Goal: Task Accomplishment & Management: Manage account settings

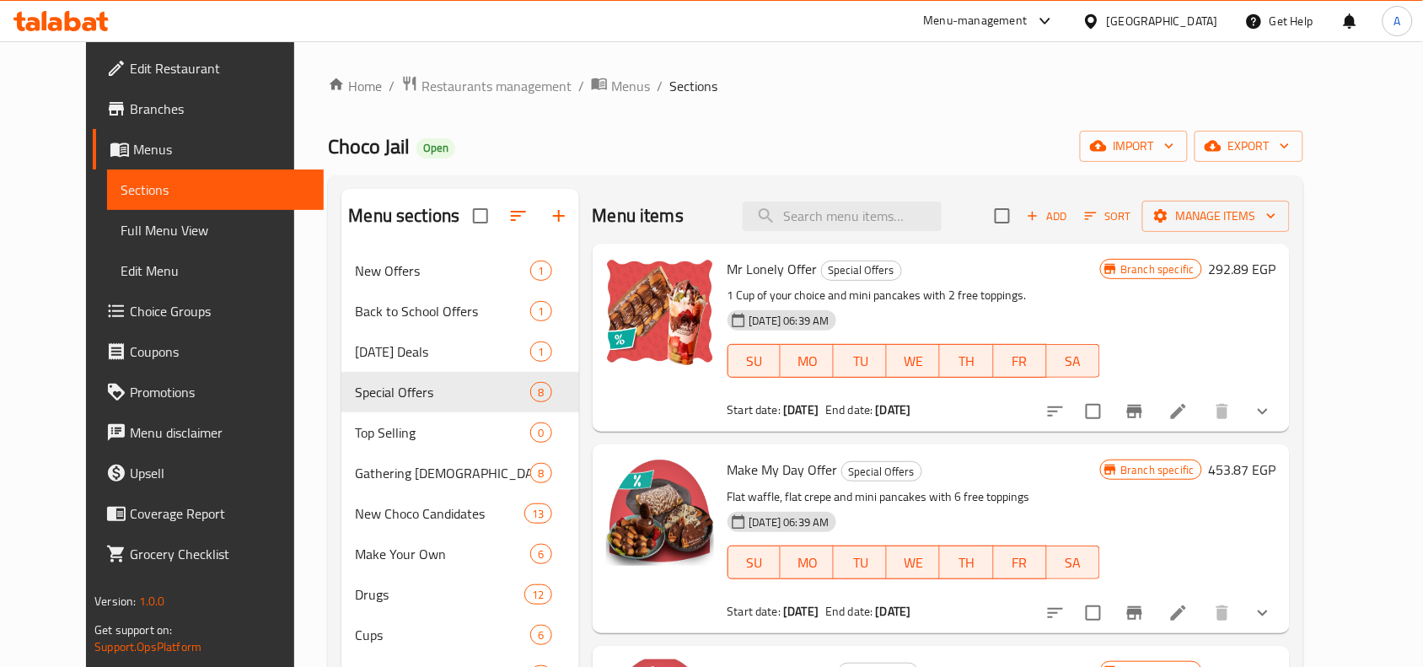
click at [1199, 19] on div "Egypt" at bounding box center [1162, 21] width 111 height 19
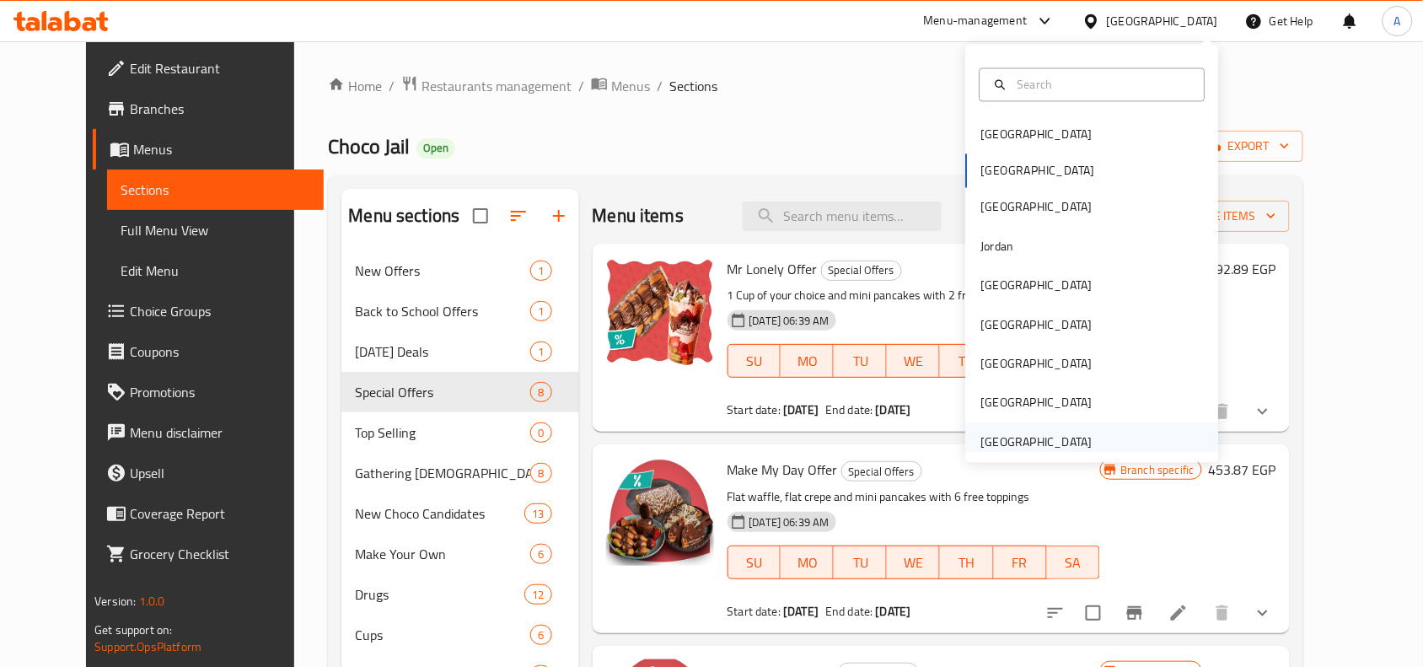
click at [1031, 432] on div "[GEOGRAPHIC_DATA]" at bounding box center [1036, 441] width 111 height 19
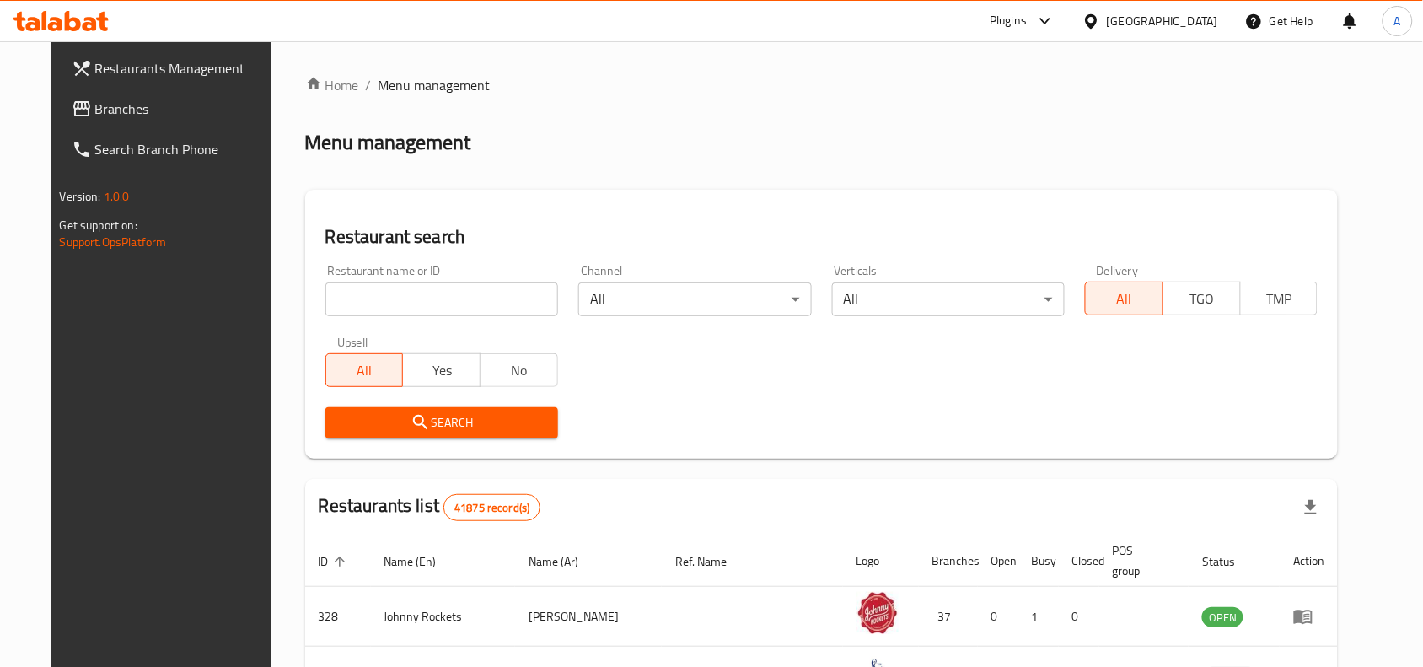
click at [487, 293] on input "search" at bounding box center [441, 299] width 233 height 34
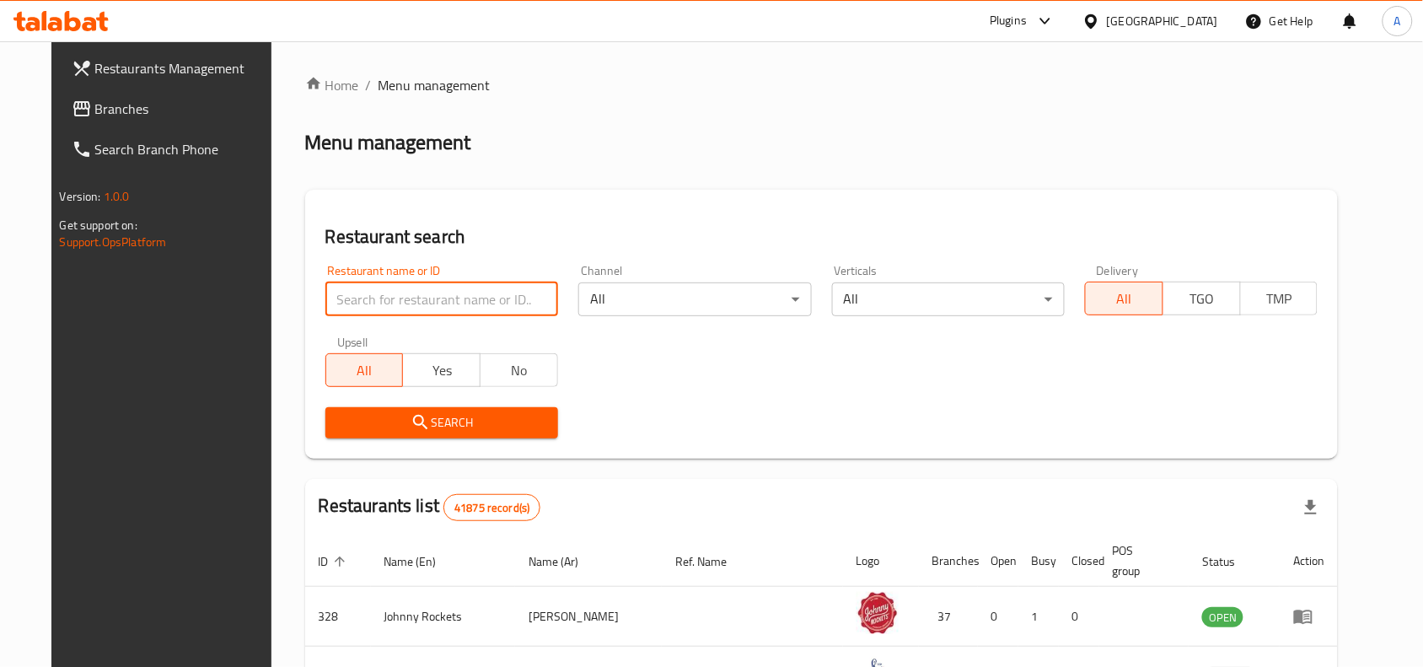
click at [73, 102] on icon at bounding box center [81, 108] width 17 height 15
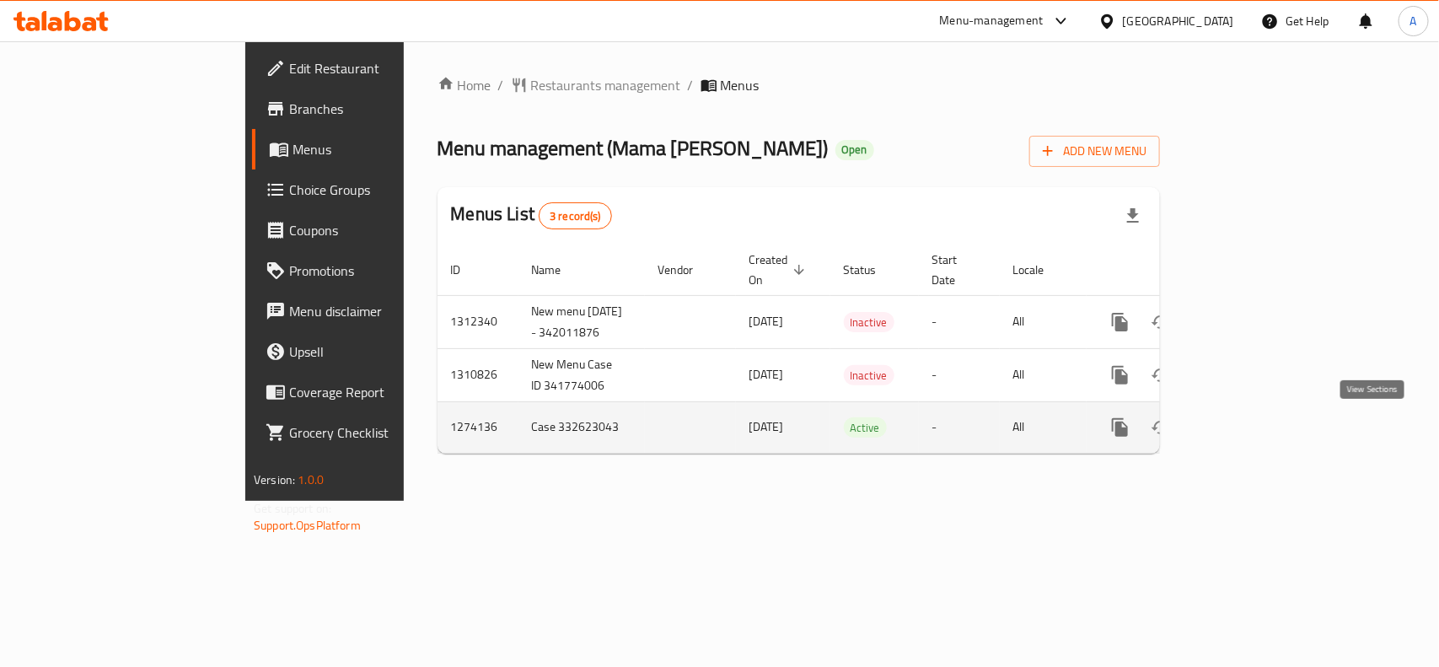
click at [1252, 437] on icon "enhanced table" at bounding box center [1241, 427] width 20 height 20
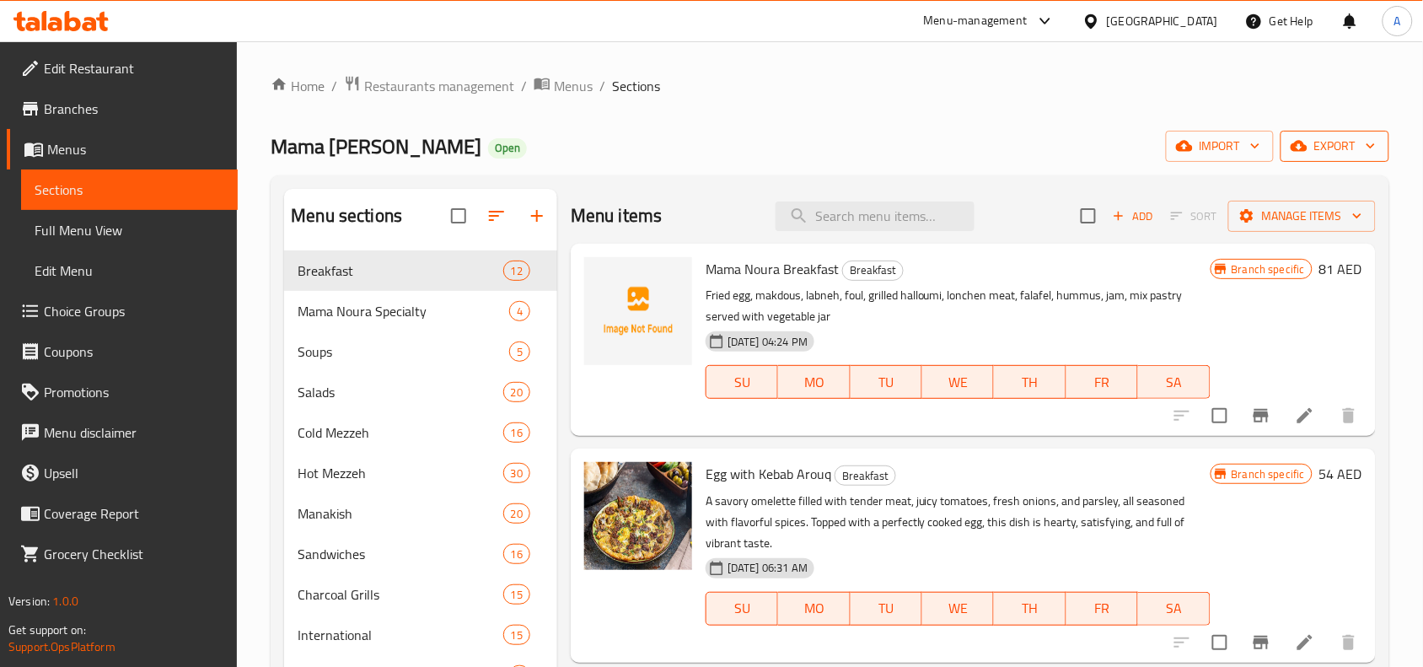
click at [1333, 154] on span "export" at bounding box center [1335, 146] width 82 height 21
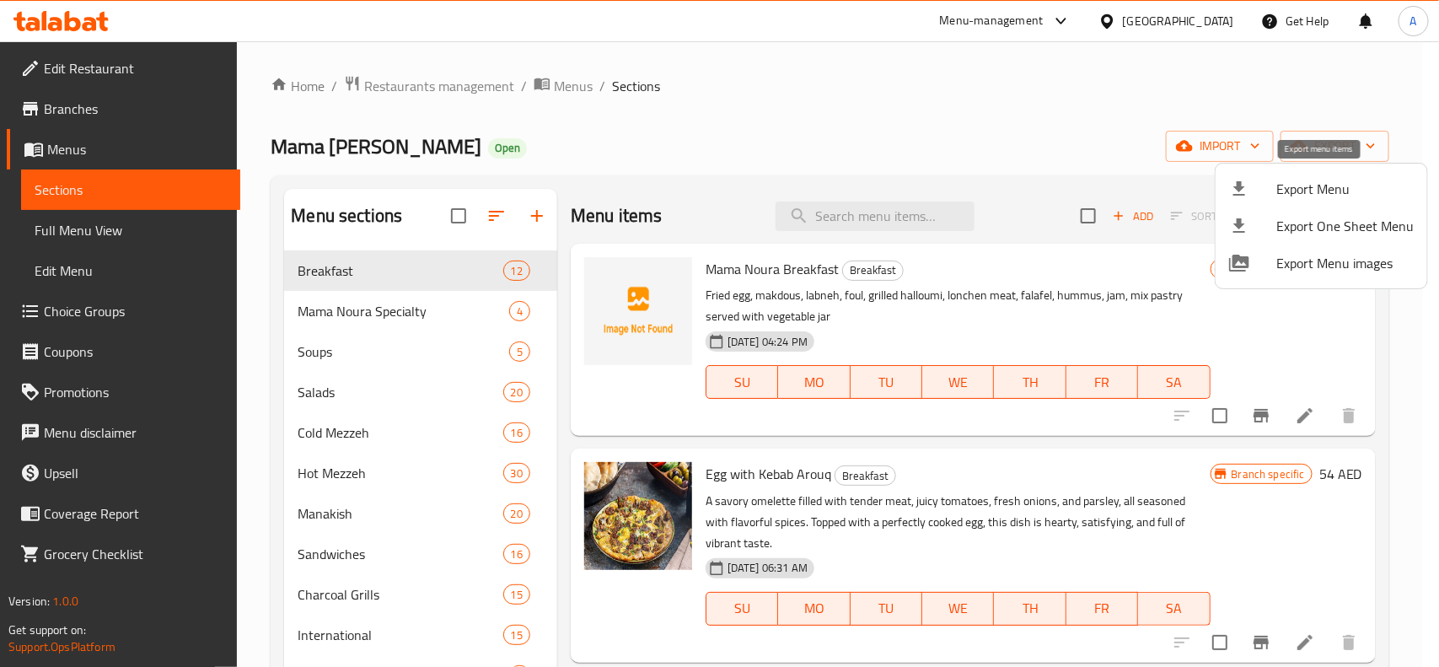
click at [1329, 199] on span "Export Menu" at bounding box center [1344, 189] width 137 height 20
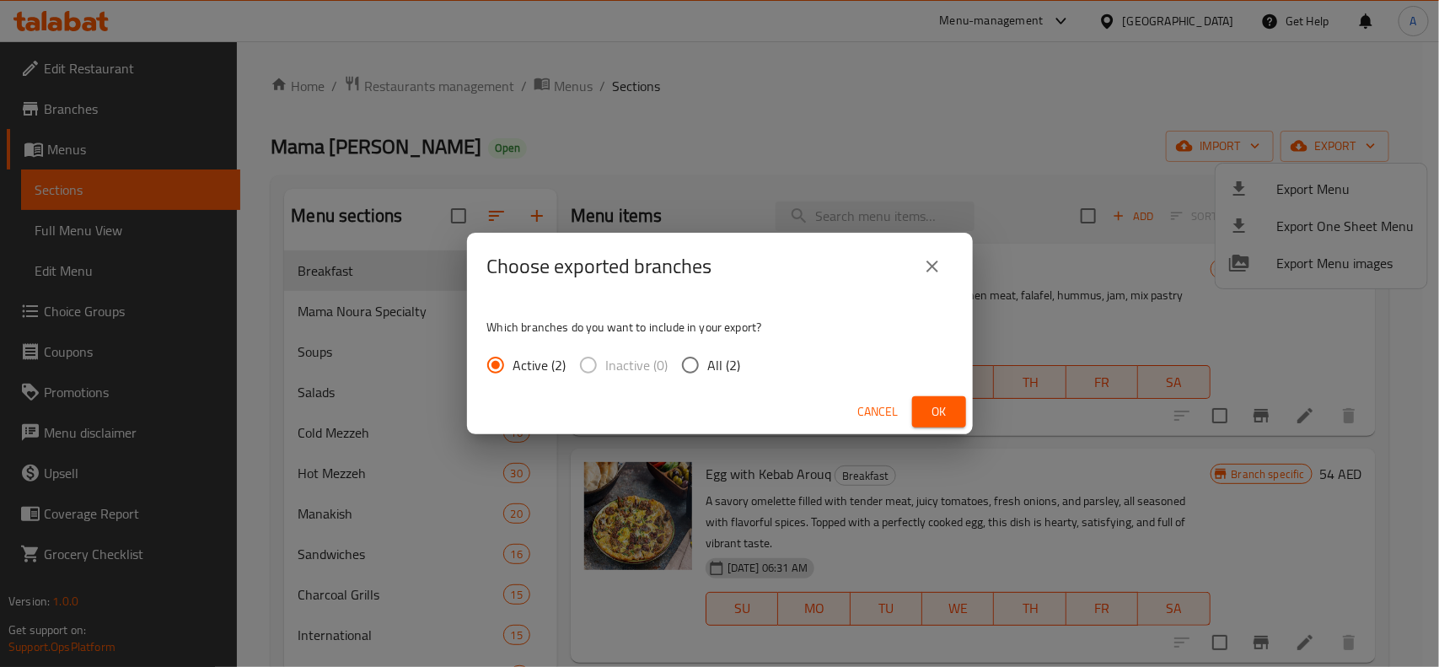
click at [681, 365] on input "All (2)" at bounding box center [690, 364] width 35 height 35
radio input "true"
click at [927, 405] on span "Ok" at bounding box center [939, 411] width 27 height 21
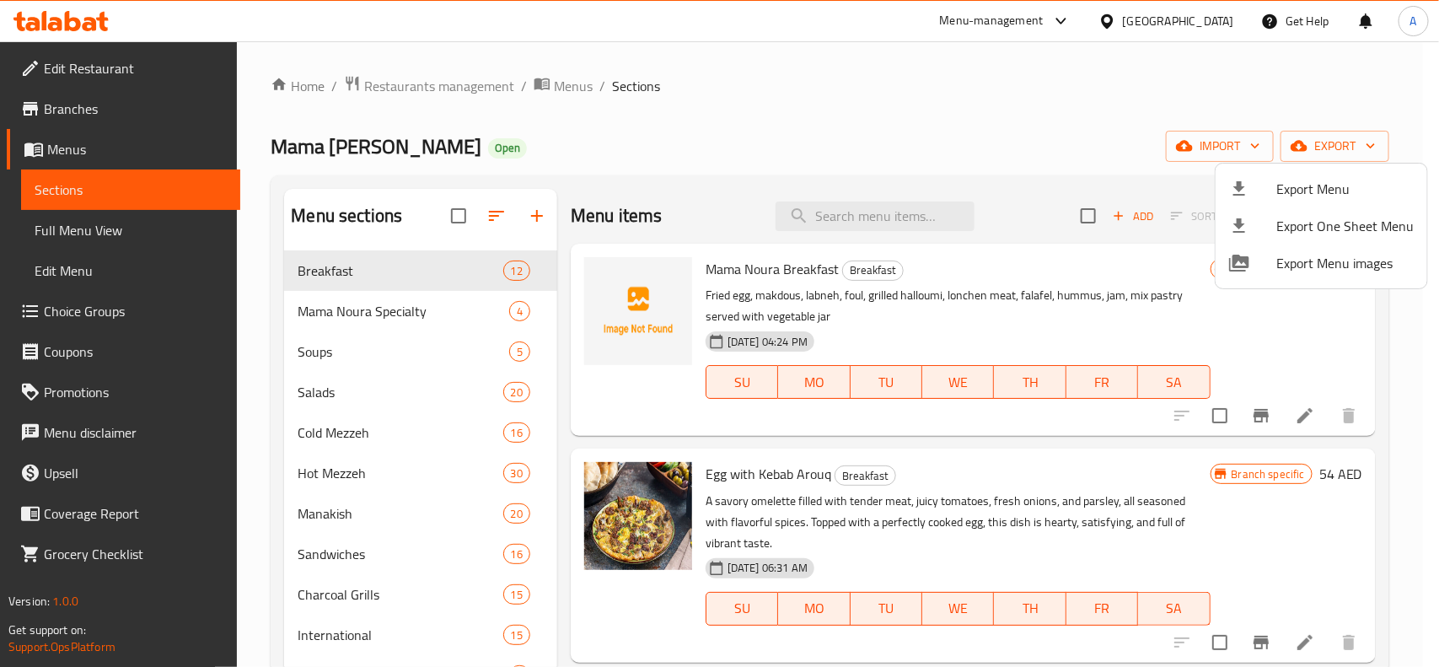
click at [549, 135] on div at bounding box center [719, 333] width 1439 height 667
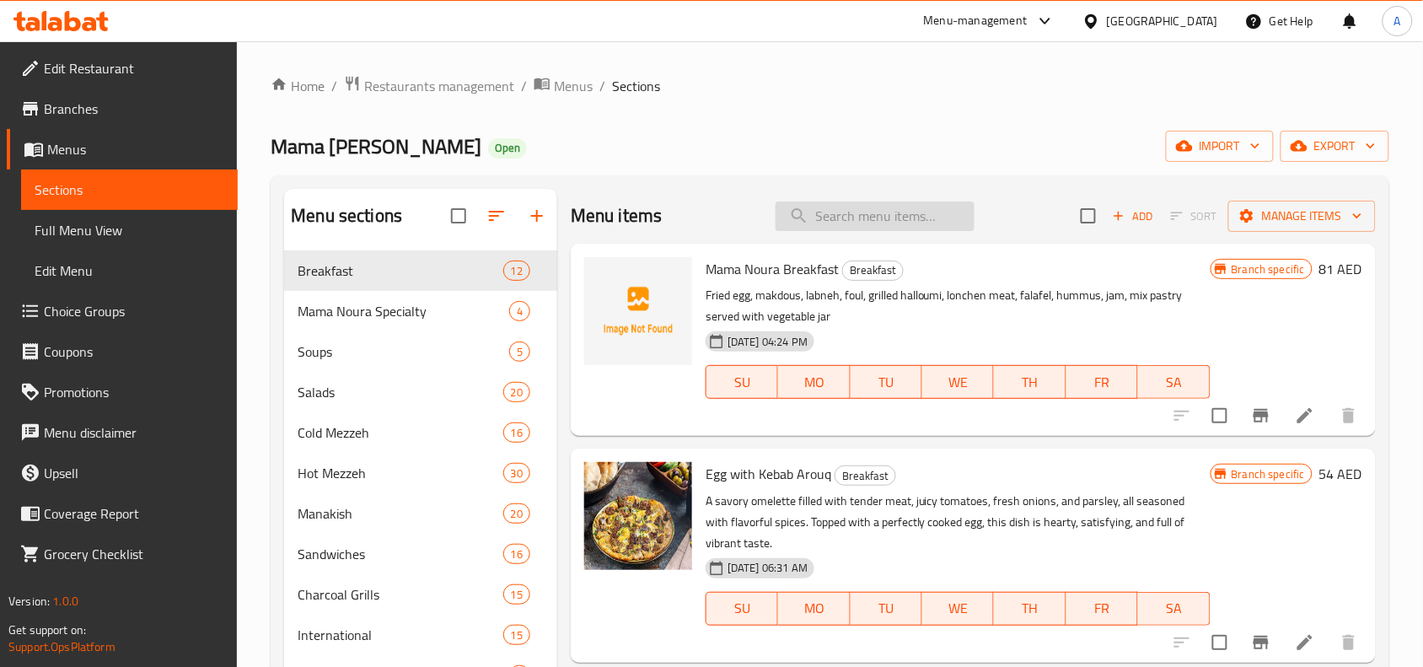
click at [888, 212] on input "search" at bounding box center [874, 216] width 199 height 30
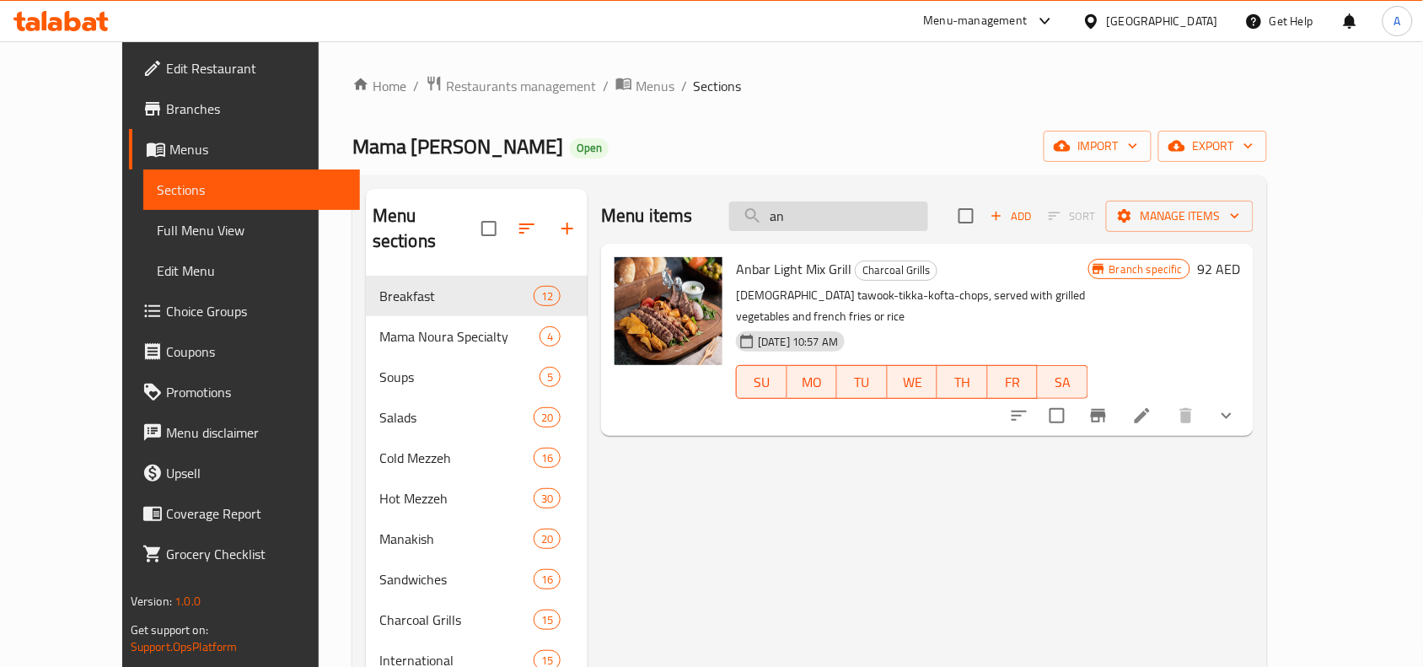
type input "a"
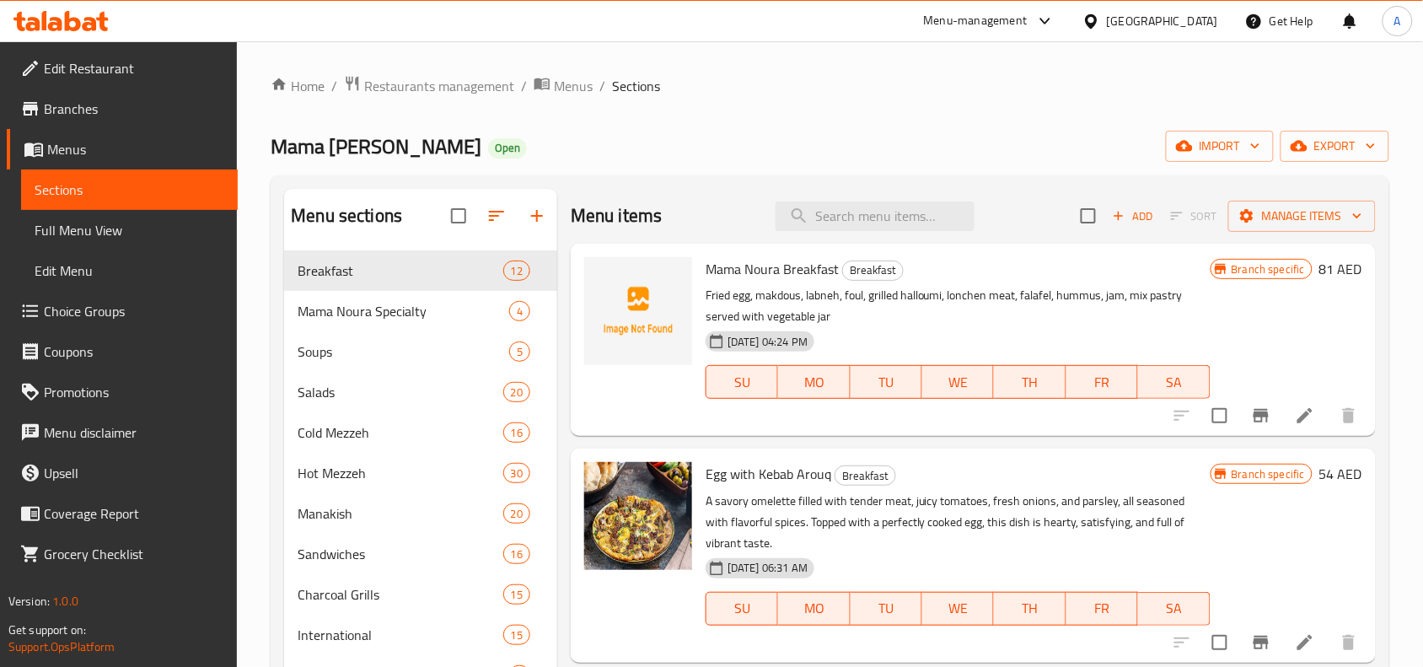
click at [869, 118] on div "Home / Restaurants management / Menus / Sections Mama Noura Open import export …" at bounding box center [830, 618] width 1119 height 1086
click at [851, 220] on input "search" at bounding box center [874, 216] width 199 height 30
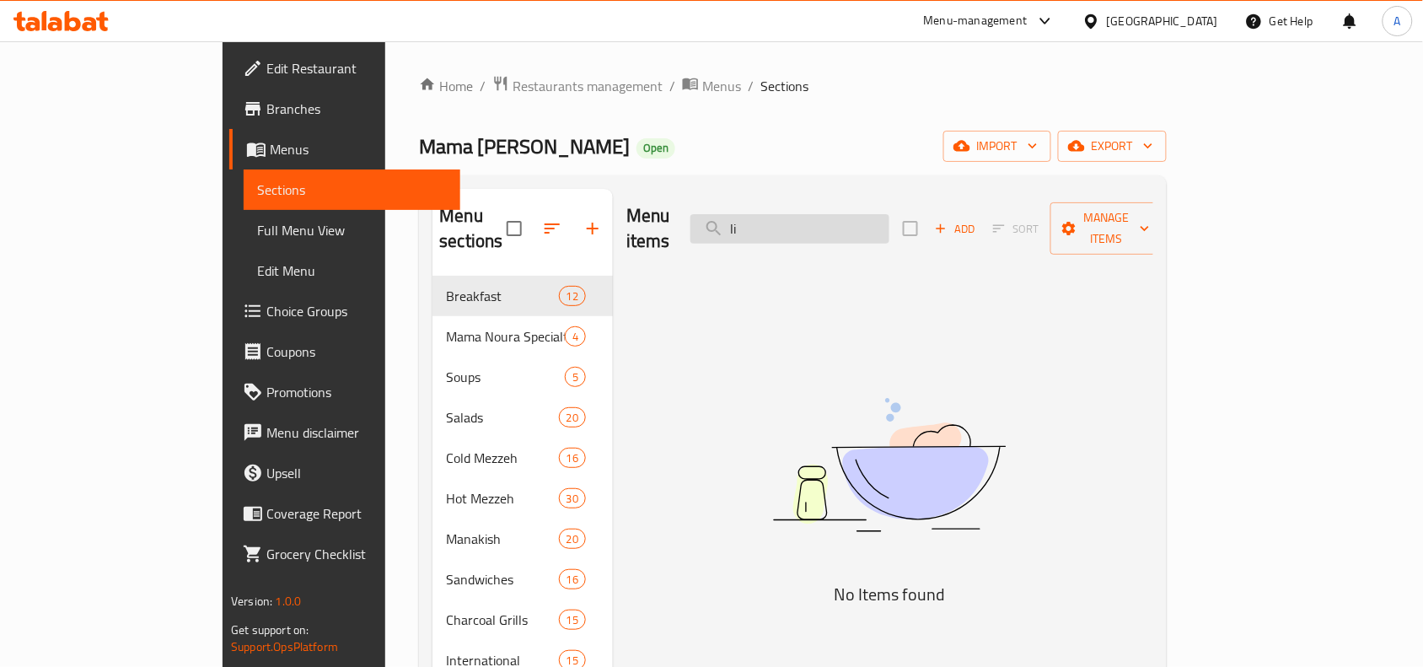
type input "l"
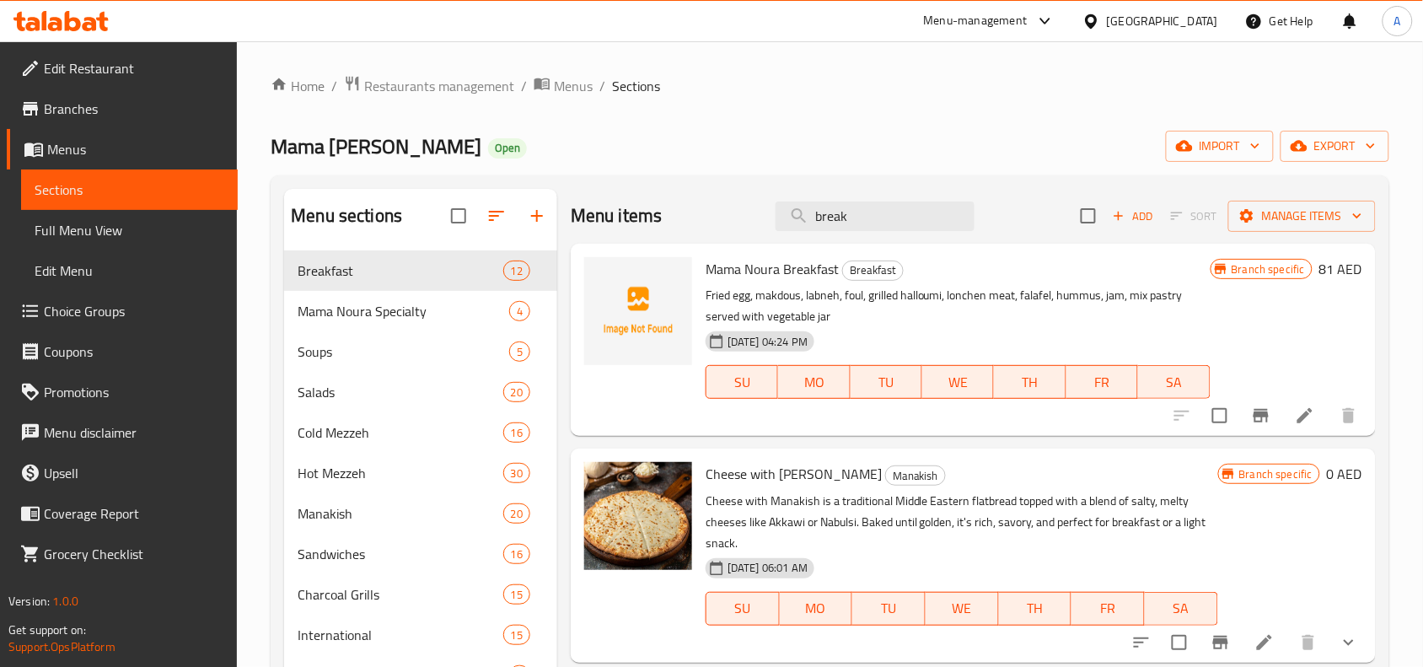
type input "break"
click at [1270, 422] on icon "Branch-specific-item" at bounding box center [1261, 415] width 20 height 20
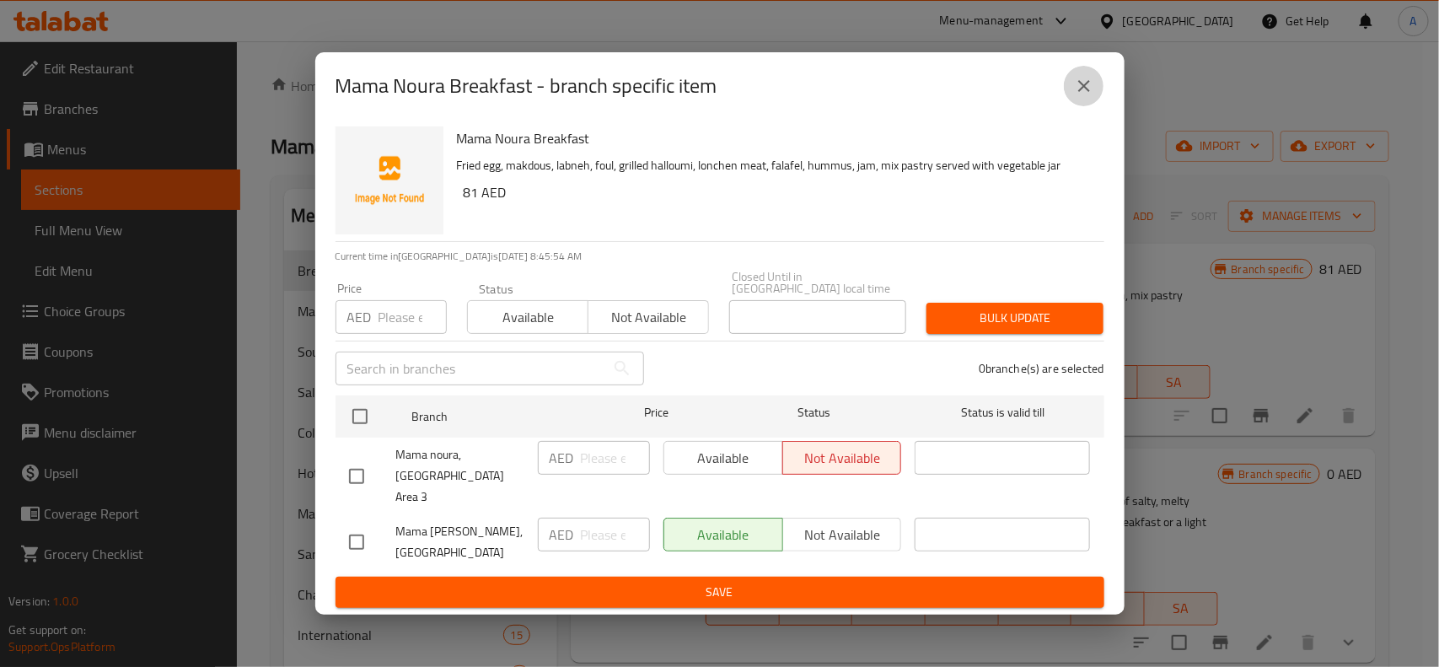
click at [1080, 96] on icon "close" at bounding box center [1084, 86] width 20 height 20
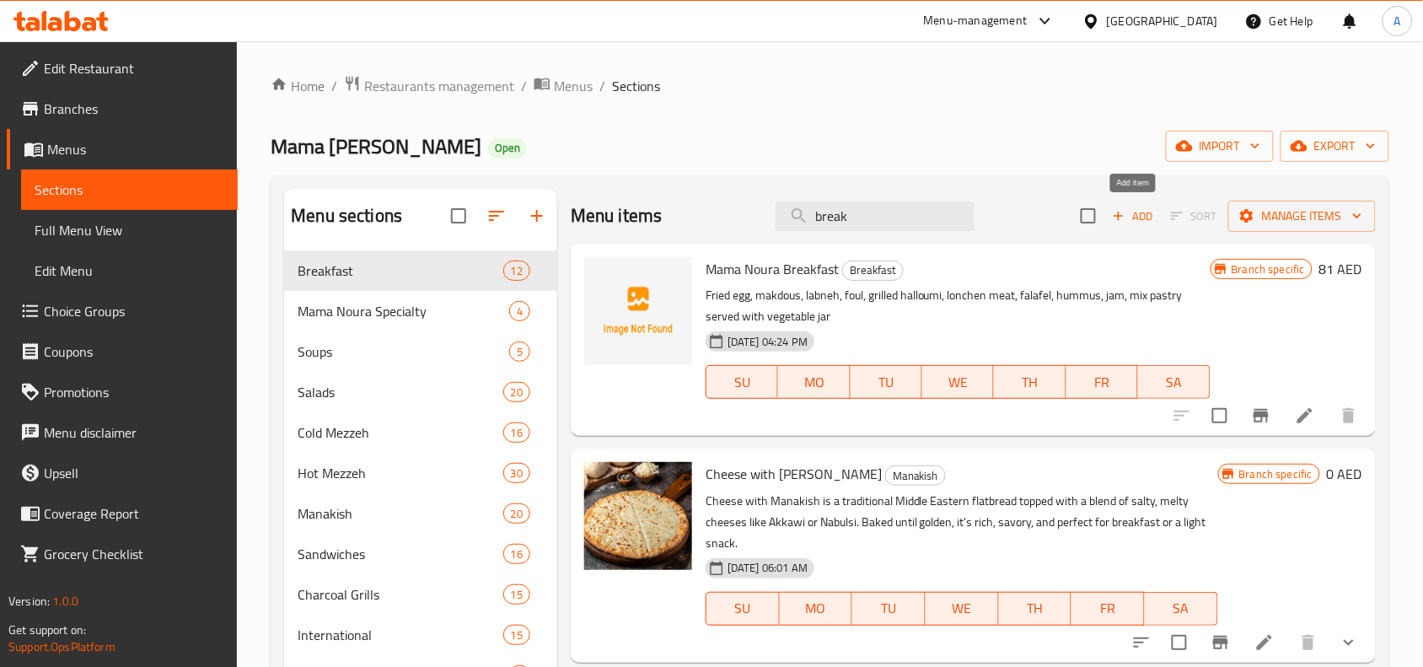
click at [1149, 215] on span "Add" at bounding box center [1133, 216] width 46 height 19
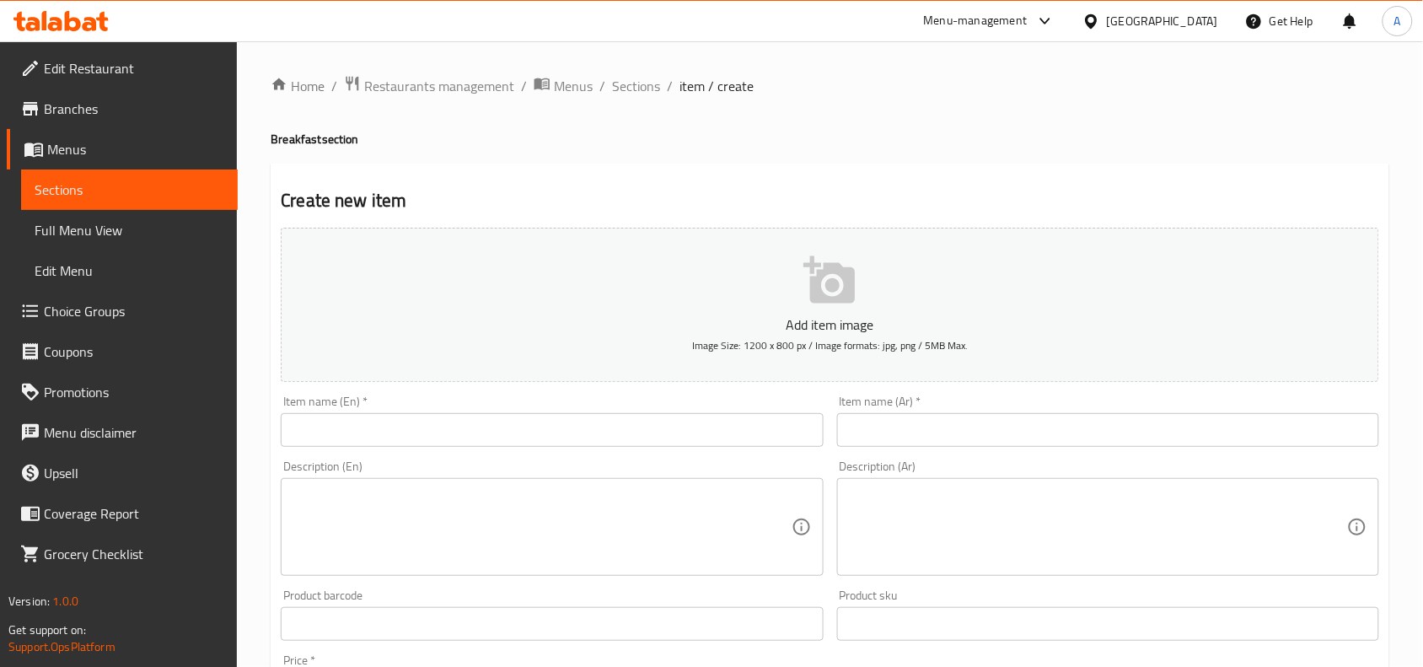
click at [693, 432] on input "text" at bounding box center [552, 430] width 542 height 34
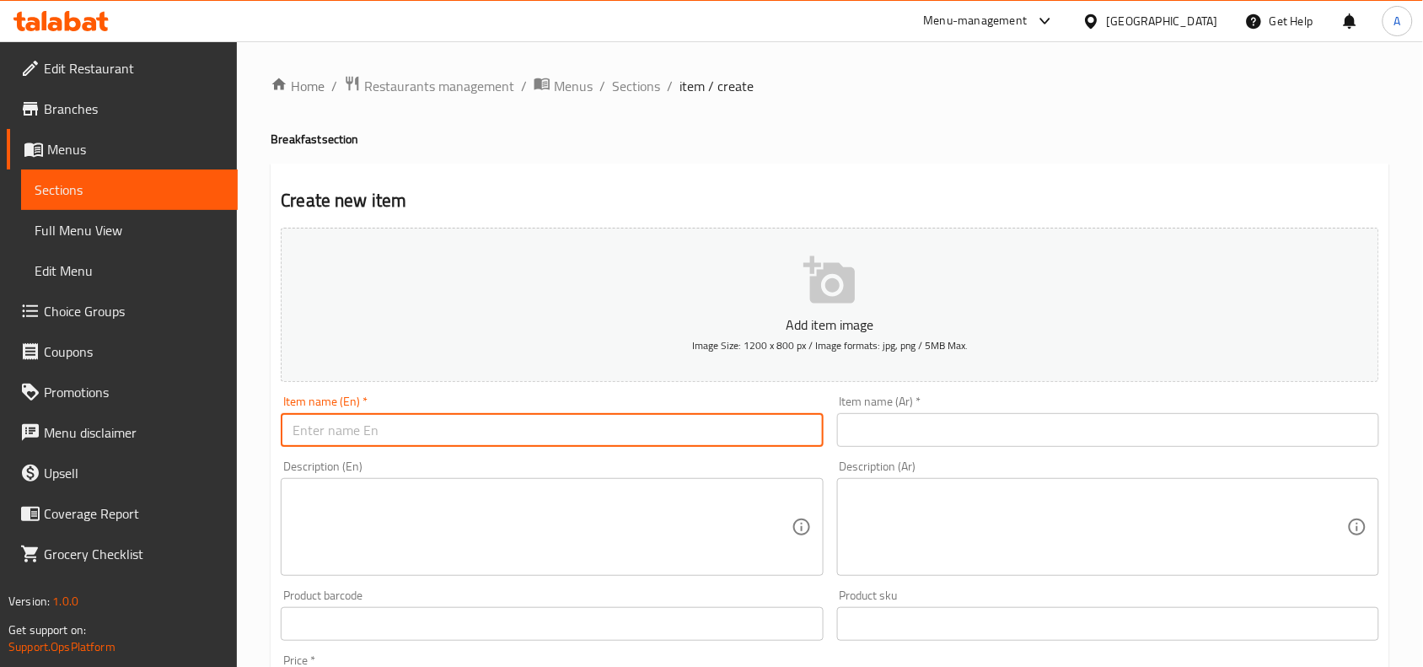
paste input "ANBAR LIGHT BREAKFAST"
click at [693, 432] on input "ANBAR LIGHT BREAKFAST" at bounding box center [552, 430] width 542 height 34
type input "Anbar Light Breakfast"
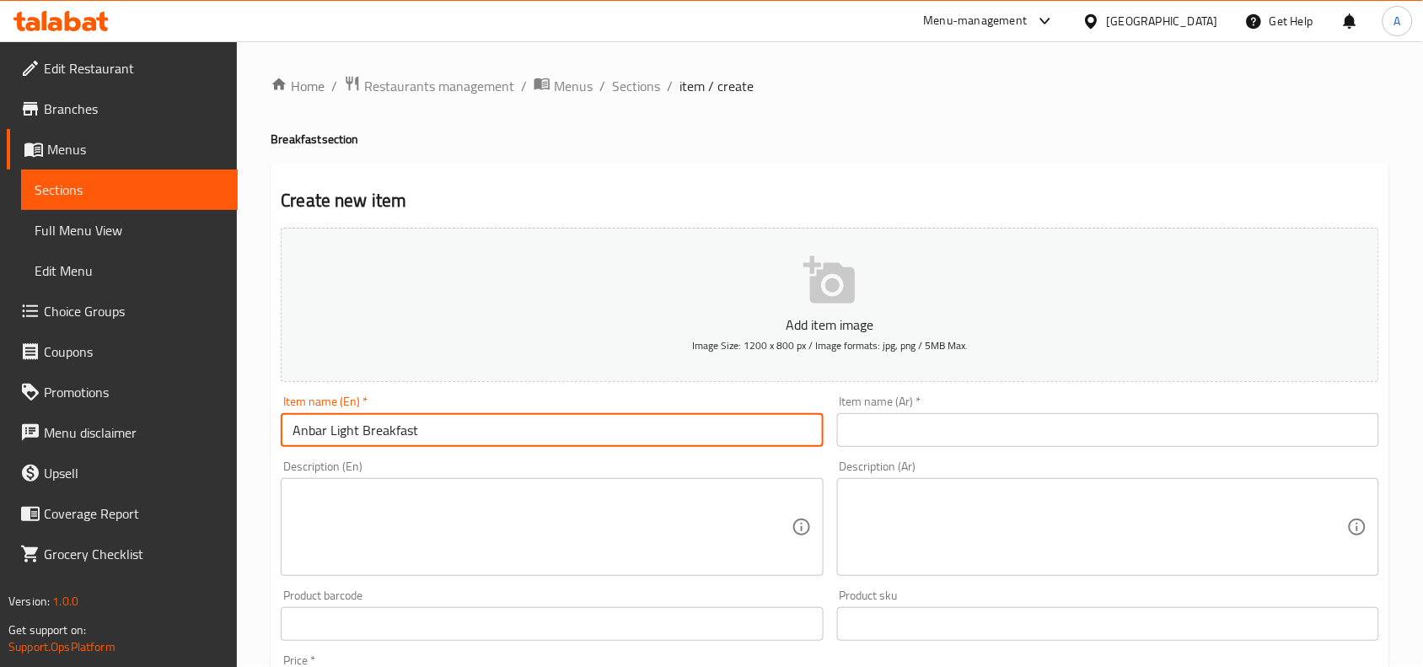
drag, startPoint x: 930, startPoint y: 420, endPoint x: 957, endPoint y: 443, distance: 35.8
click at [930, 420] on input "text" at bounding box center [1108, 430] width 542 height 34
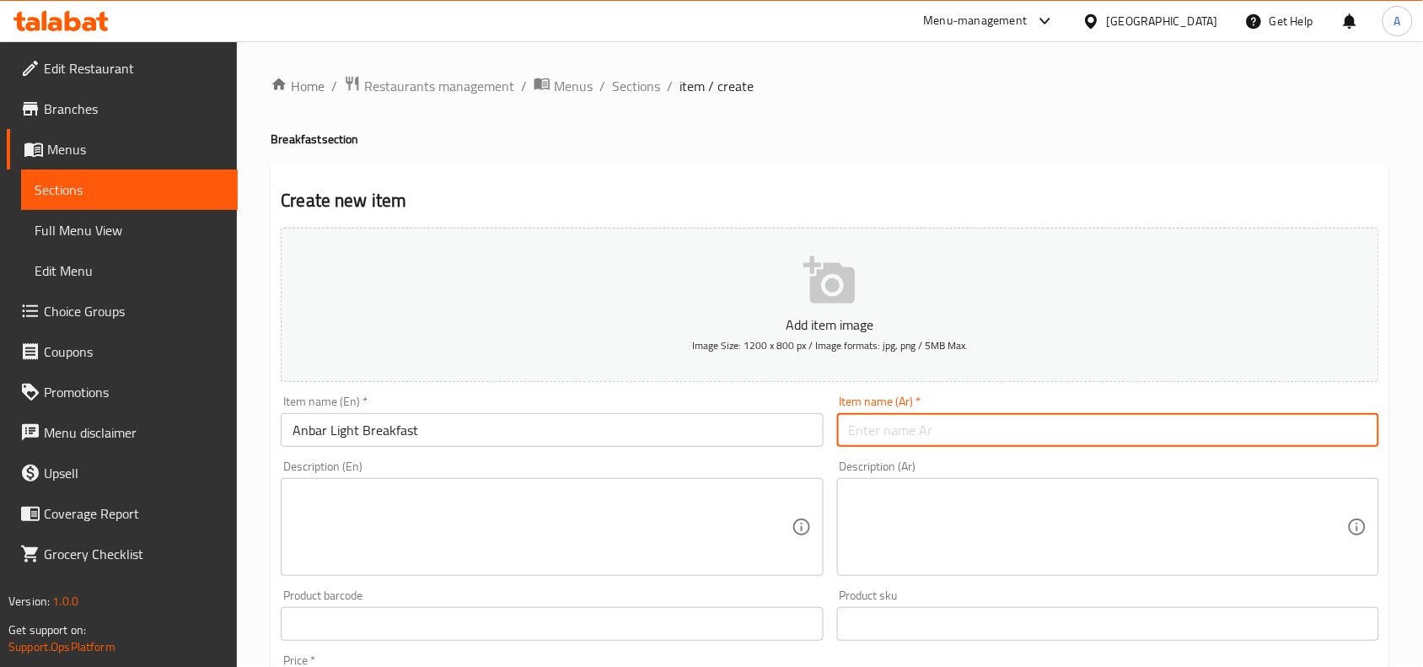
paste input "إفطار أنبار الخفيف"
type input "إفطار أنبار الخفيف"
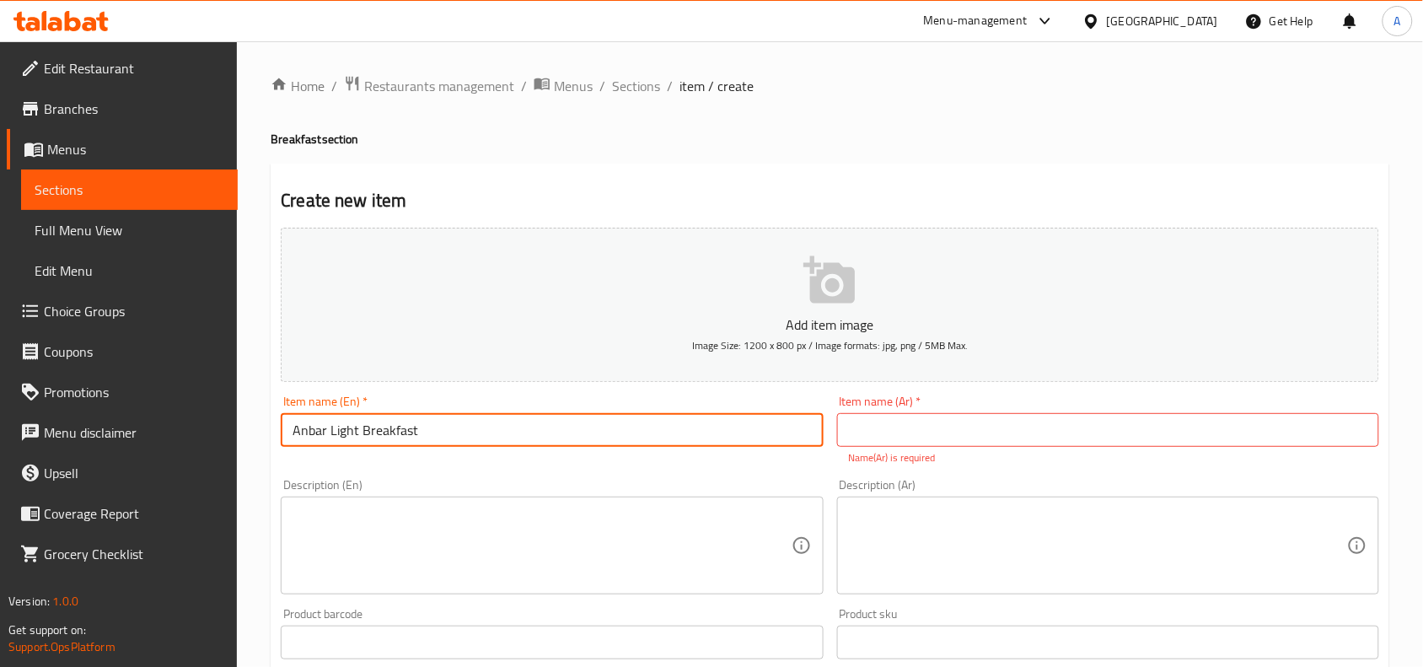
paste input "إفطار أنبار الخفيف"
type input "Anbar Light Breakfast"
click at [999, 440] on input "text" at bounding box center [1108, 430] width 542 height 34
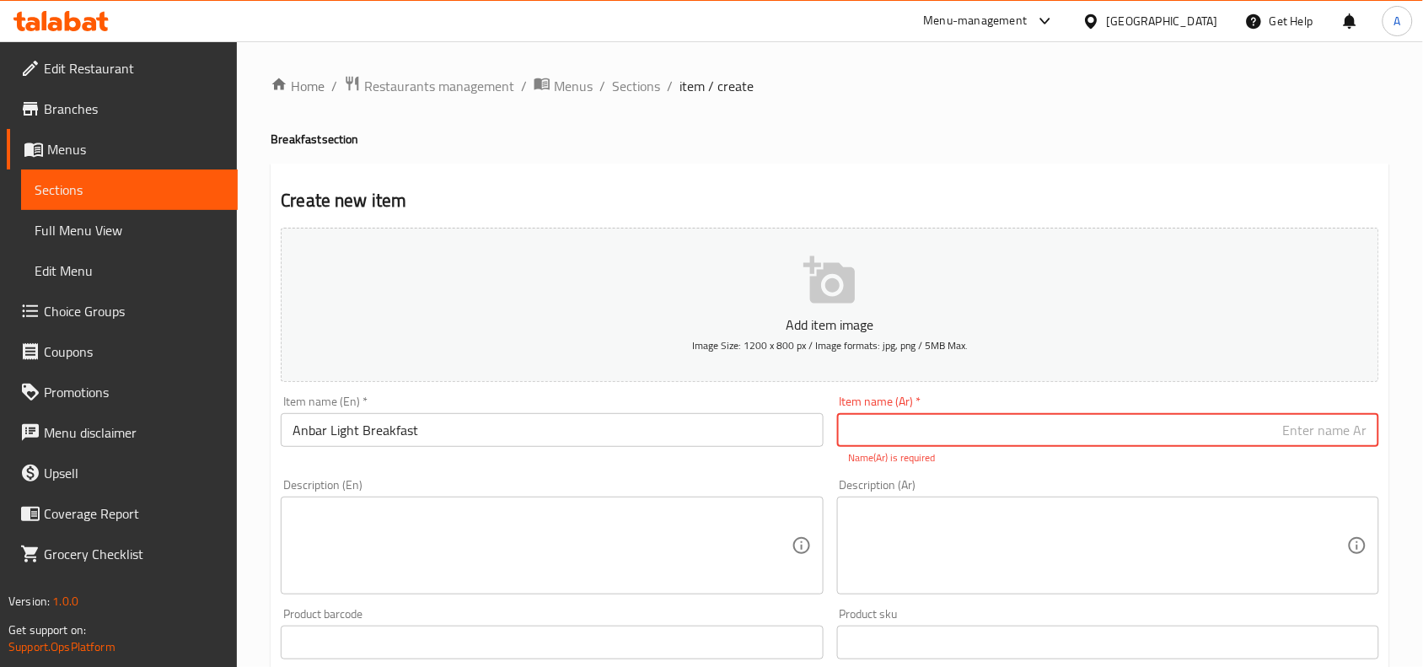
paste input "إفطار أنبار الخفيف"
type input "إفطار عنبر خفيف"
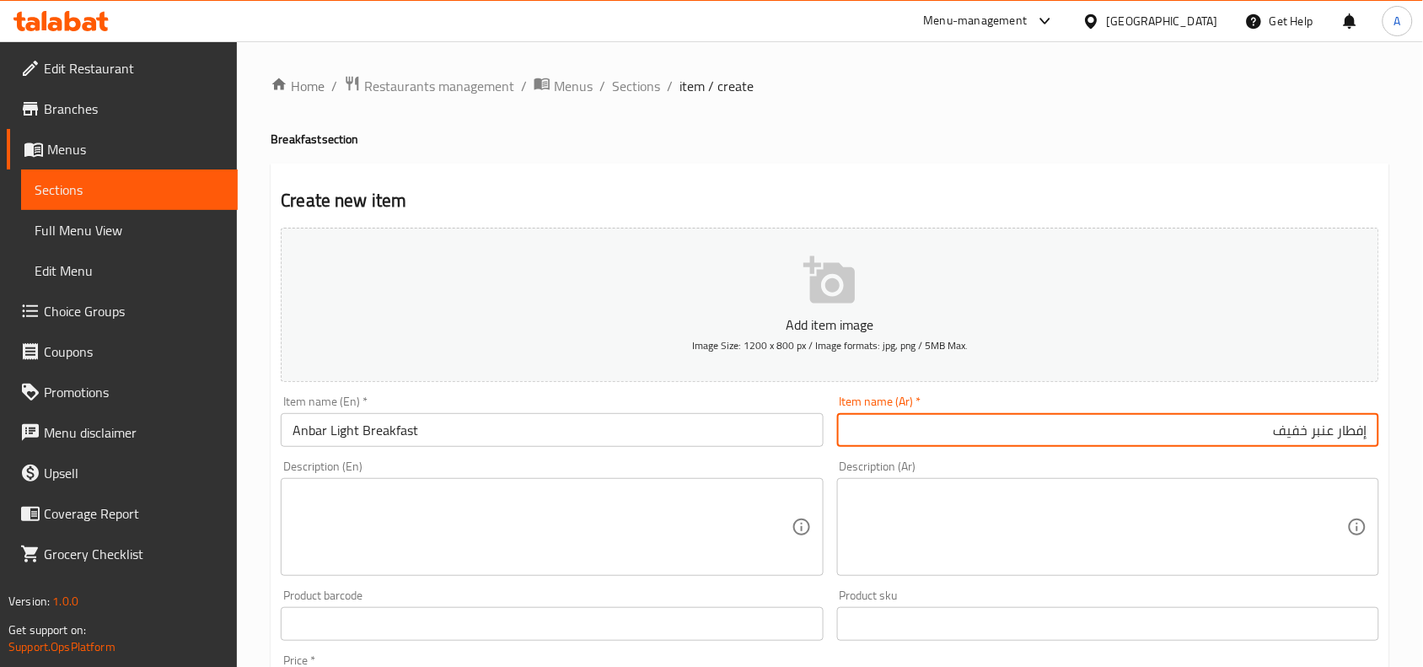
click at [538, 508] on textarea at bounding box center [541, 527] width 498 height 80
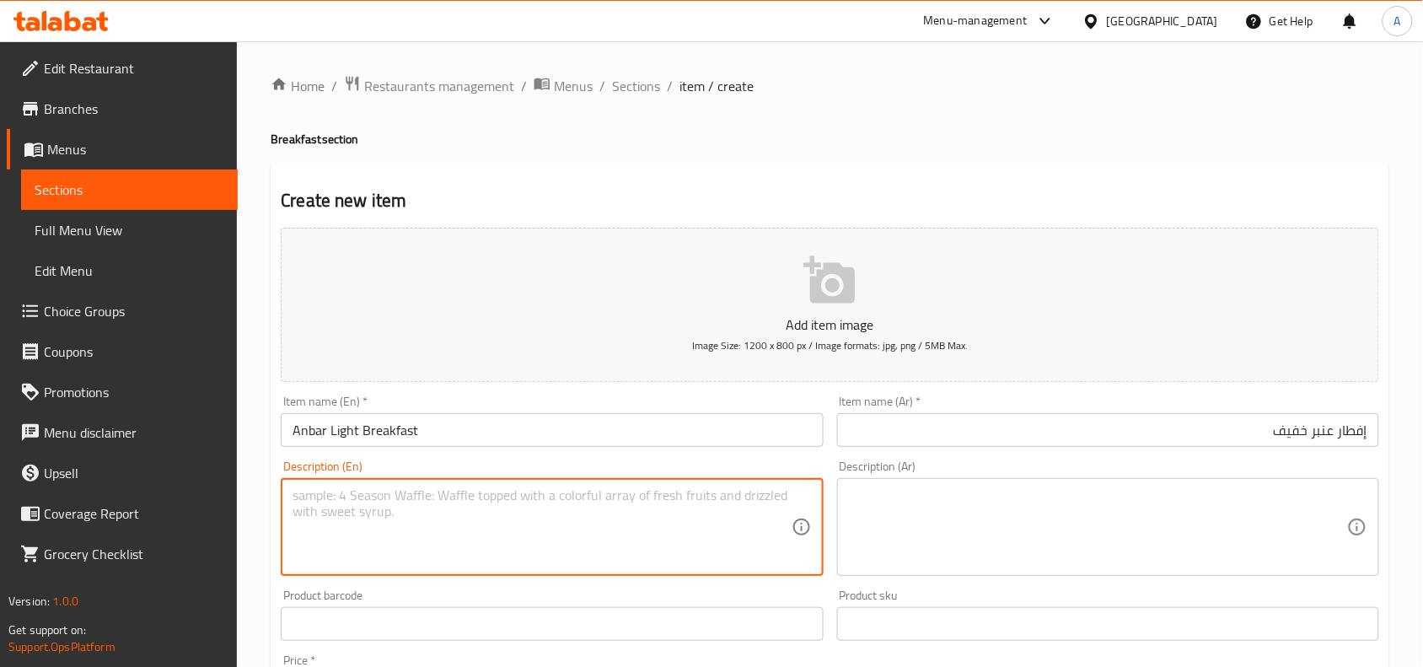
paste textarea "fried egg ,makdous , laboeh, foul, griled halloum lonchen meat, falafel, hummas…"
type textarea "fried egg ,makdous , laboeh, foul, griled halloum lonchen meat, falafel, hummas…"
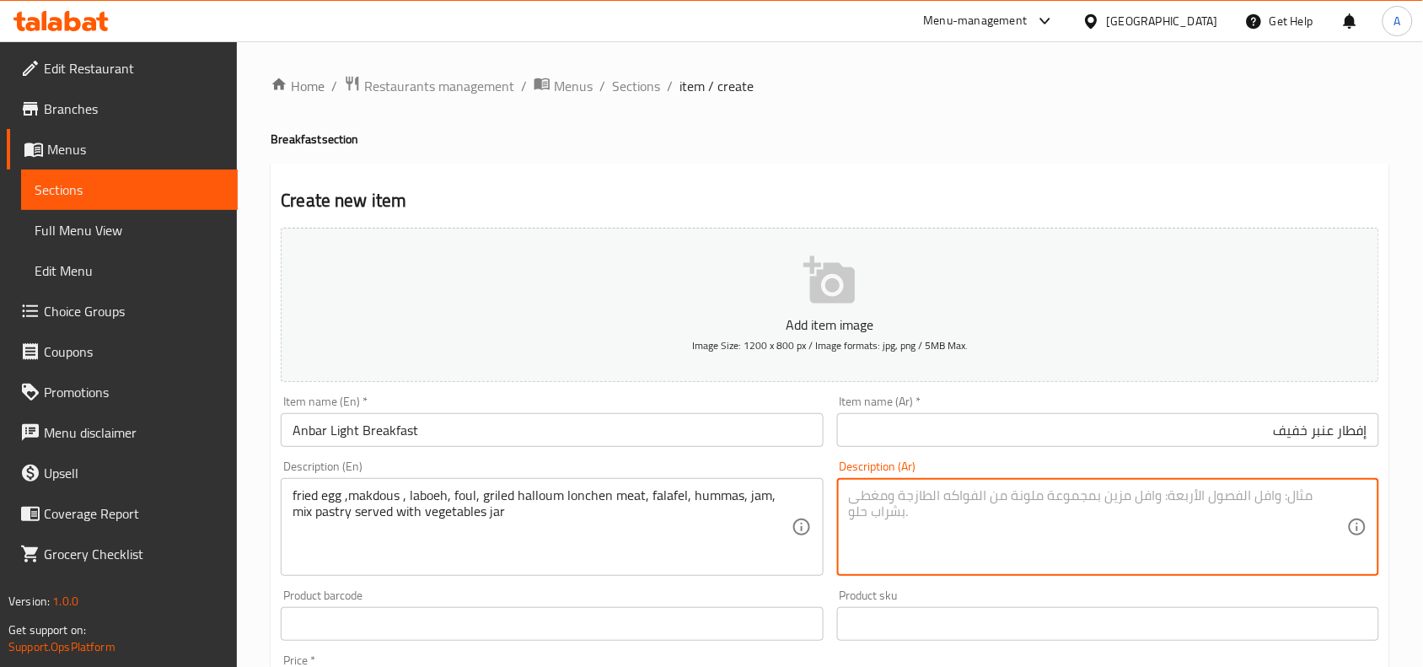
click at [965, 502] on textarea at bounding box center [1098, 527] width 498 height 80
paste textarea "بيض مقلي، [PERSON_NAME]، لبنة، فول، حلوم مشوي، لحم لونشن، فلافل، [GEOGRAPHIC_DA…"
type textarea "بيض مقلي، [PERSON_NAME]، لبنة، فول، حلوم مشوي، لحم لونشن، فلافل، [GEOGRAPHIC_DA…"
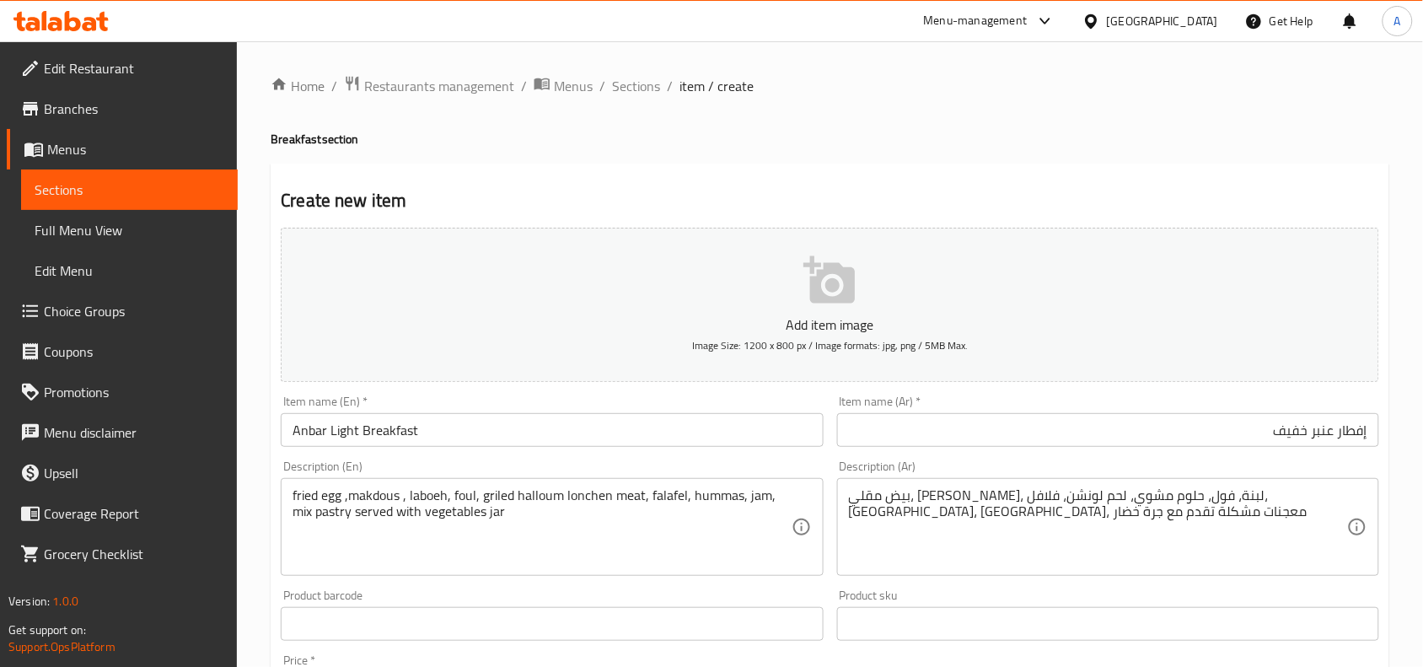
click at [837, 586] on div "Product sku Product sku" at bounding box center [1107, 614] width 555 height 65
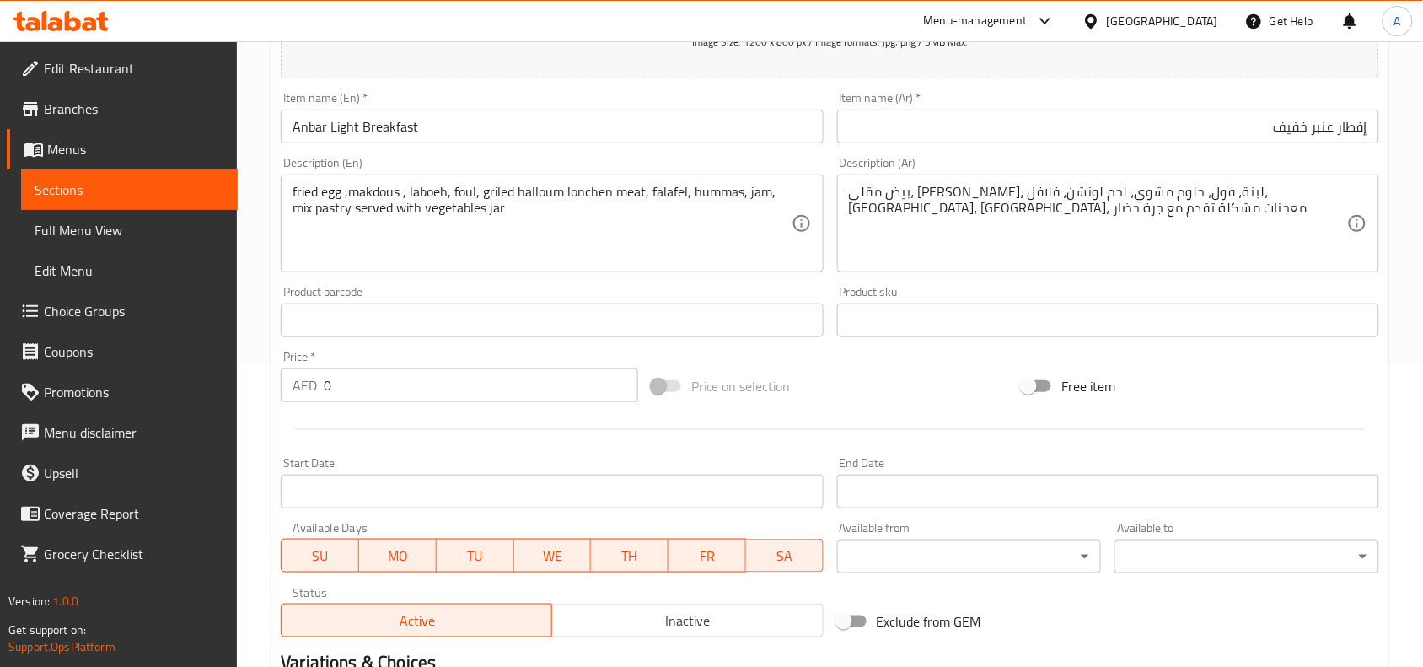
scroll to position [421, 0]
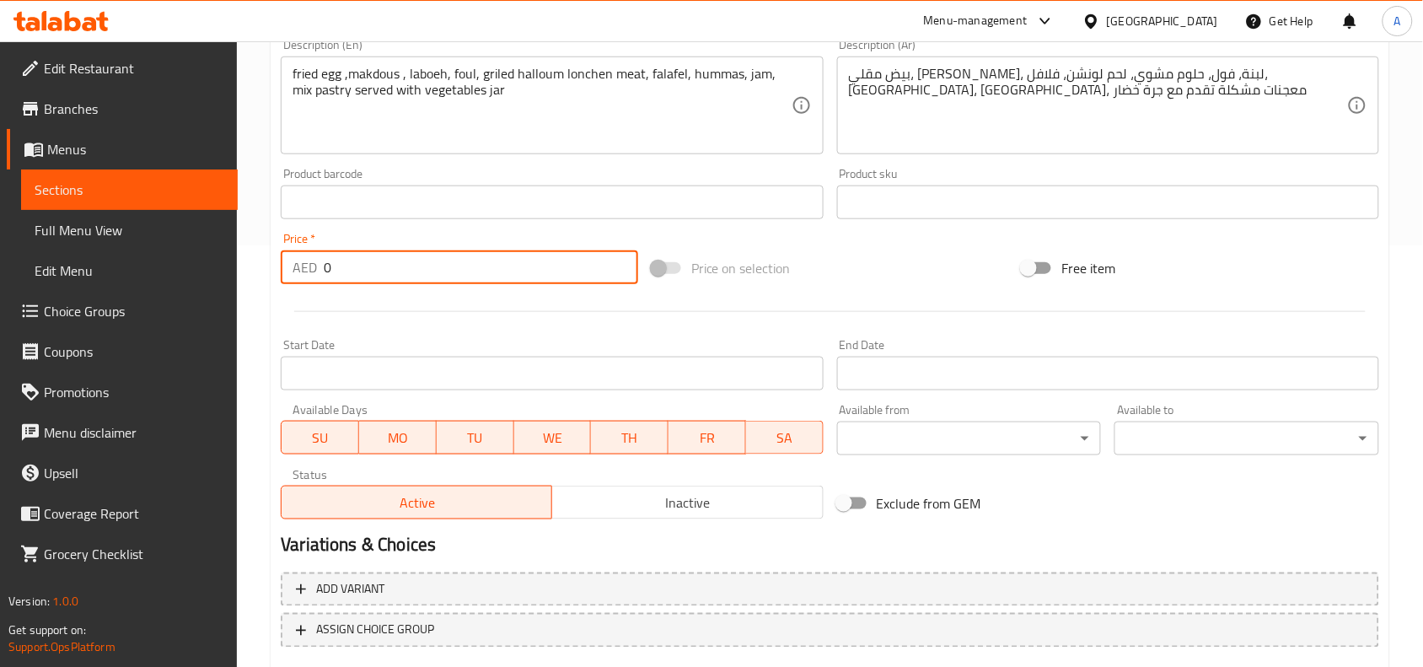
click at [520, 257] on input "0" at bounding box center [481, 267] width 314 height 34
type input "35"
click at [545, 309] on div at bounding box center [830, 311] width 1112 height 41
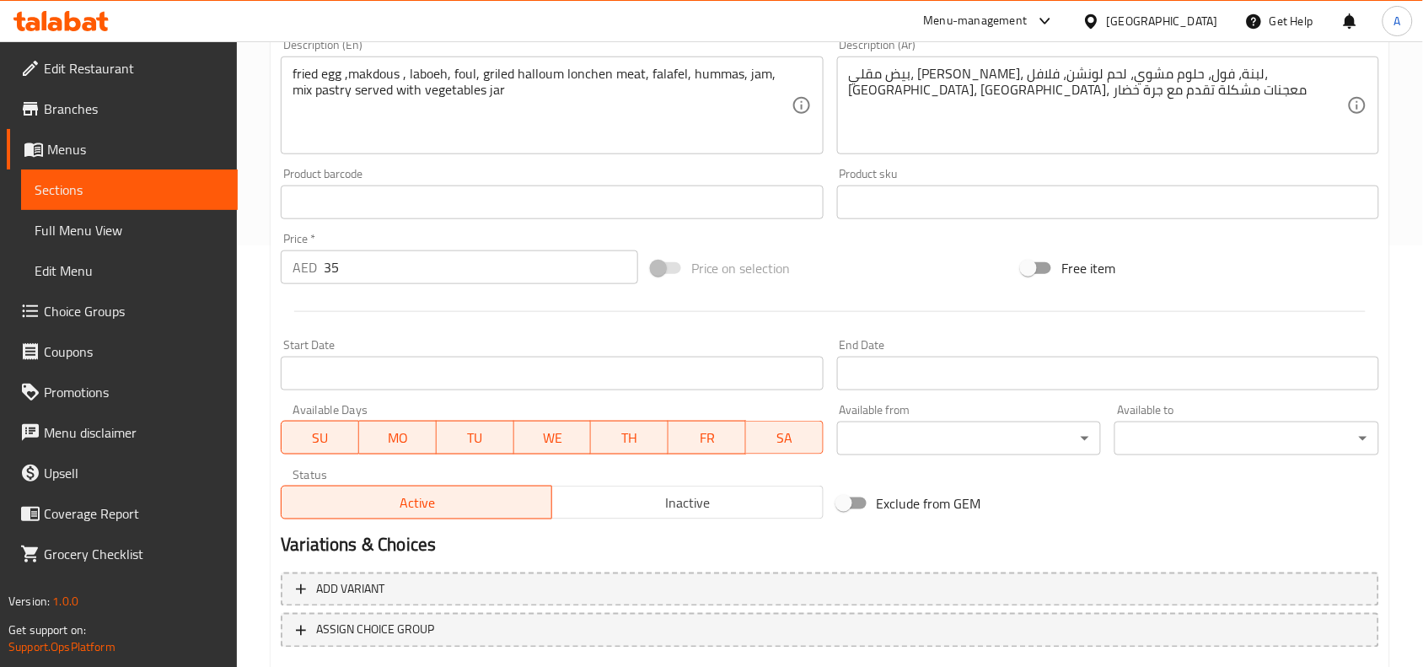
scroll to position [521, 0]
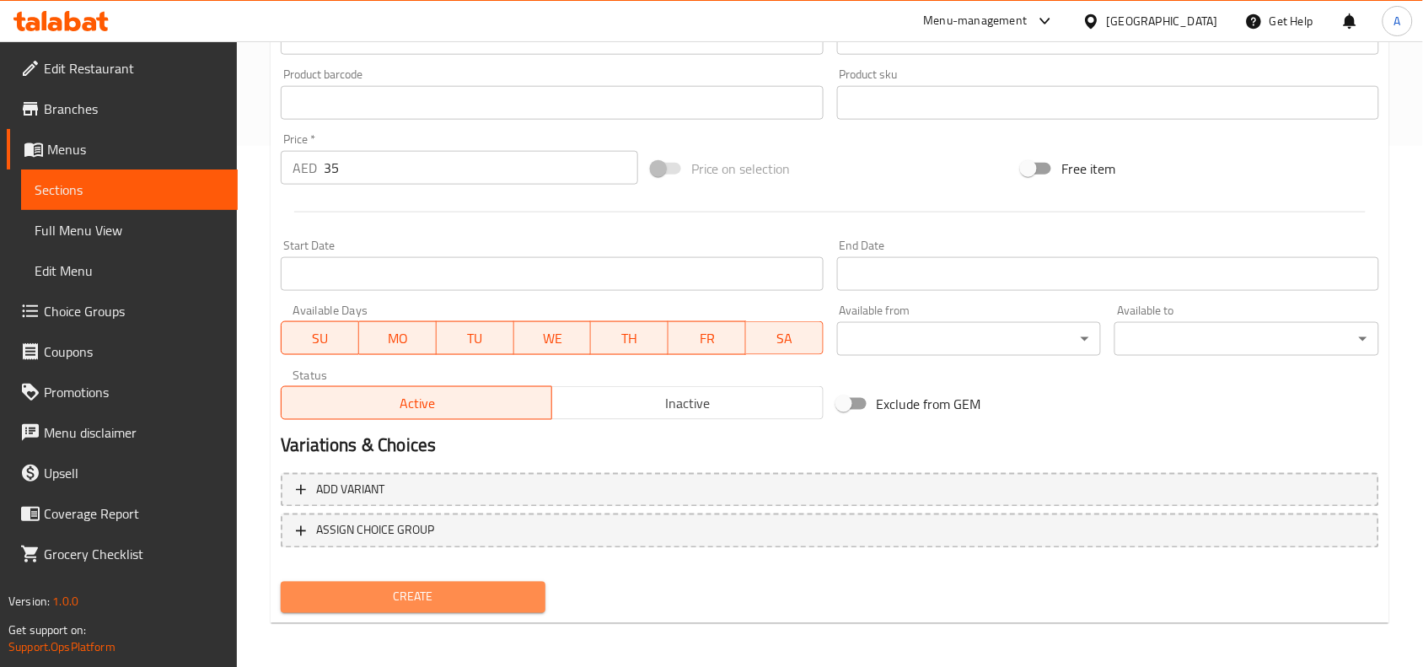
click at [436, 591] on span "Create" at bounding box center [413, 597] width 238 height 21
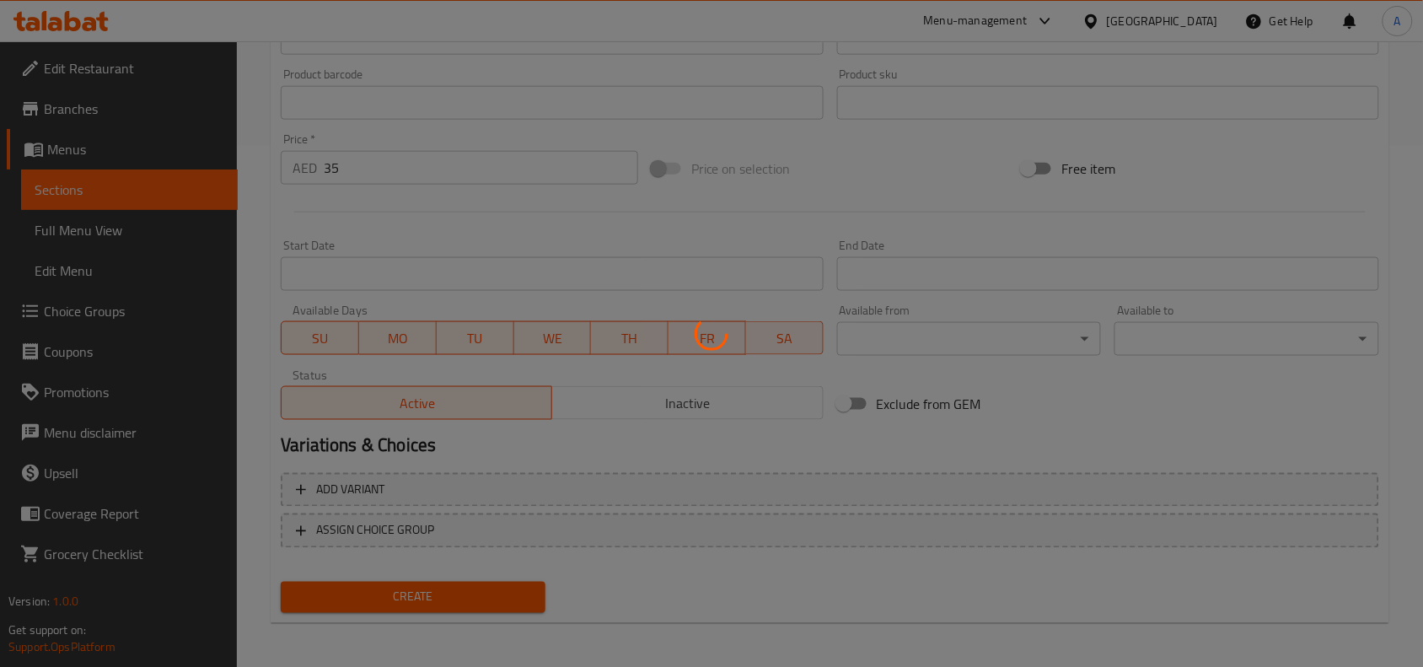
type input "0"
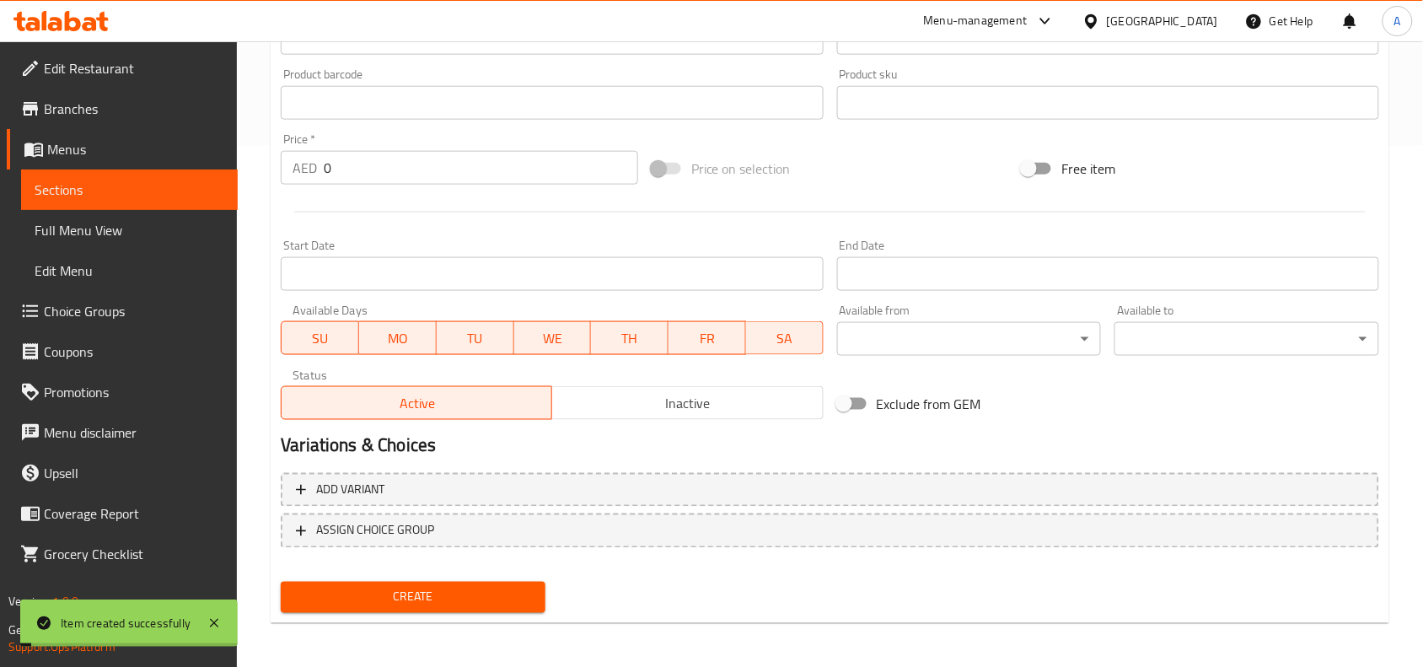
scroll to position [0, 0]
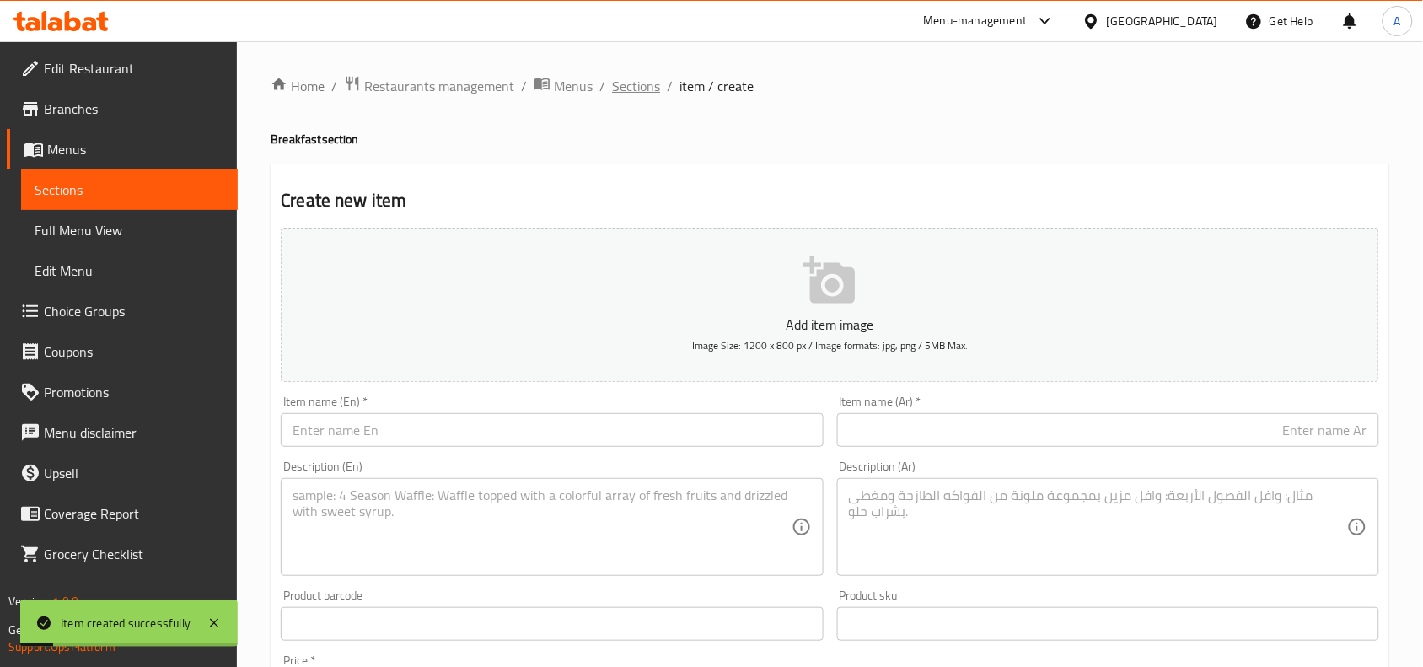
click at [646, 80] on span "Sections" at bounding box center [636, 86] width 48 height 20
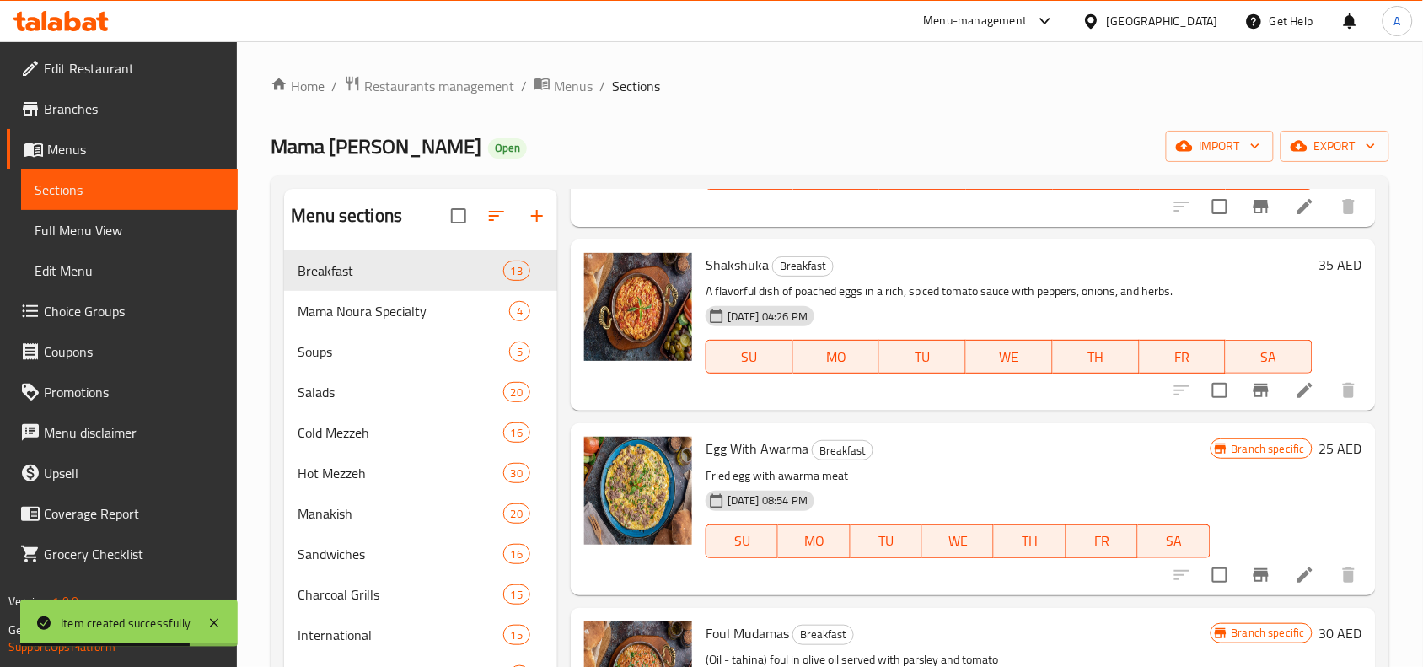
scroll to position [105, 0]
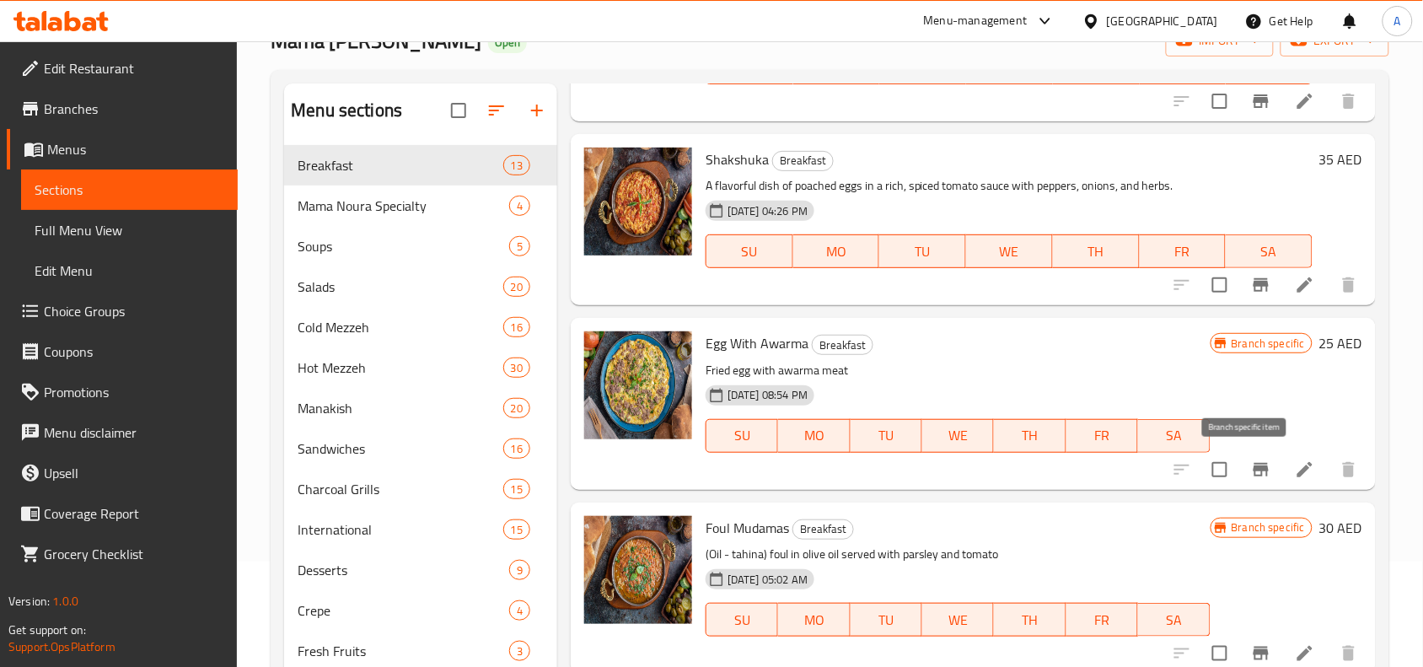
click at [1251, 469] on icon "Branch-specific-item" at bounding box center [1261, 469] width 20 height 20
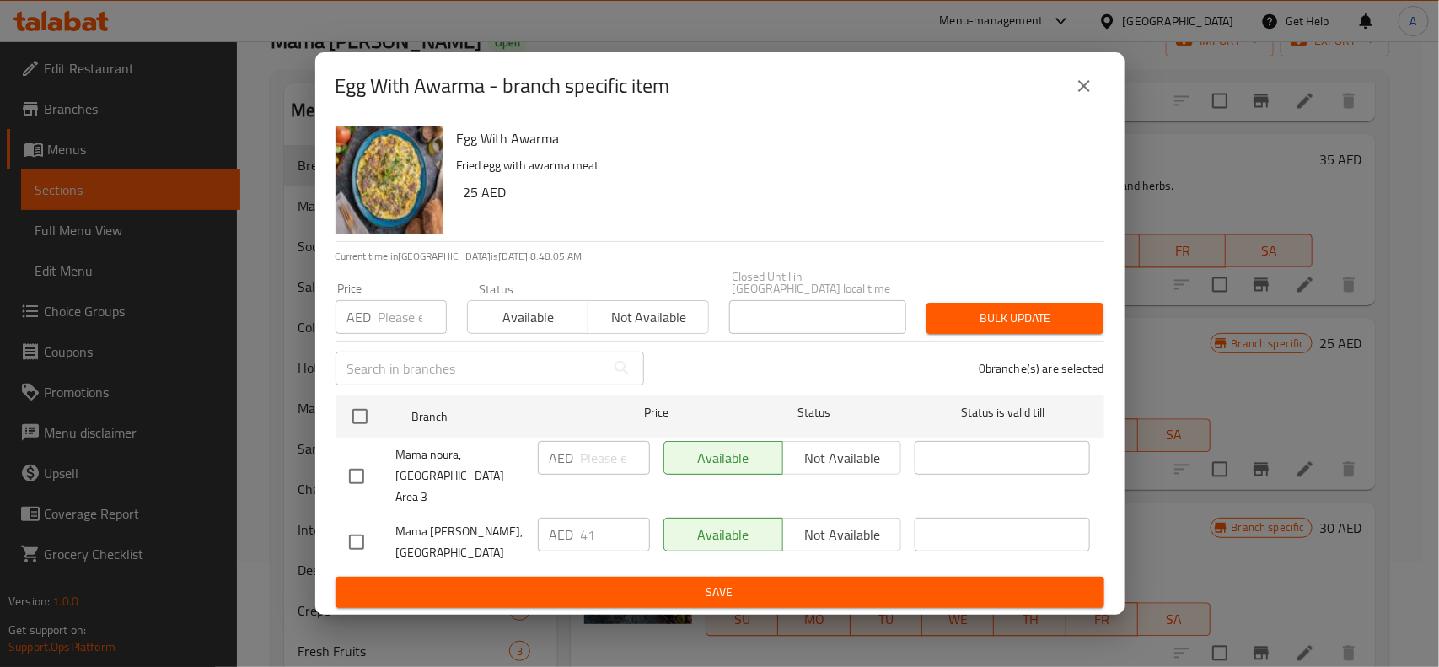
click at [417, 314] on input "number" at bounding box center [412, 317] width 68 height 34
type input "25"
click at [348, 477] on input "checkbox" at bounding box center [356, 476] width 35 height 35
checkbox input "true"
click at [991, 321] on span "Bulk update" at bounding box center [1015, 318] width 150 height 21
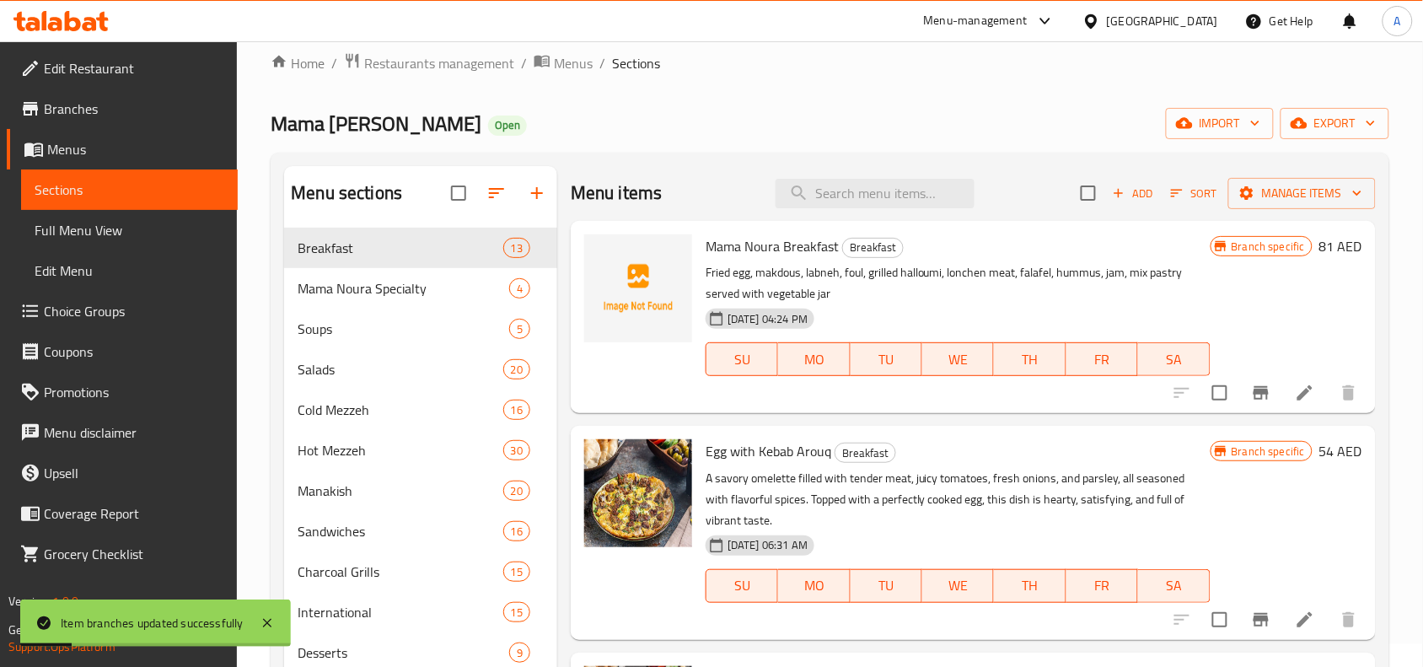
scroll to position [0, 0]
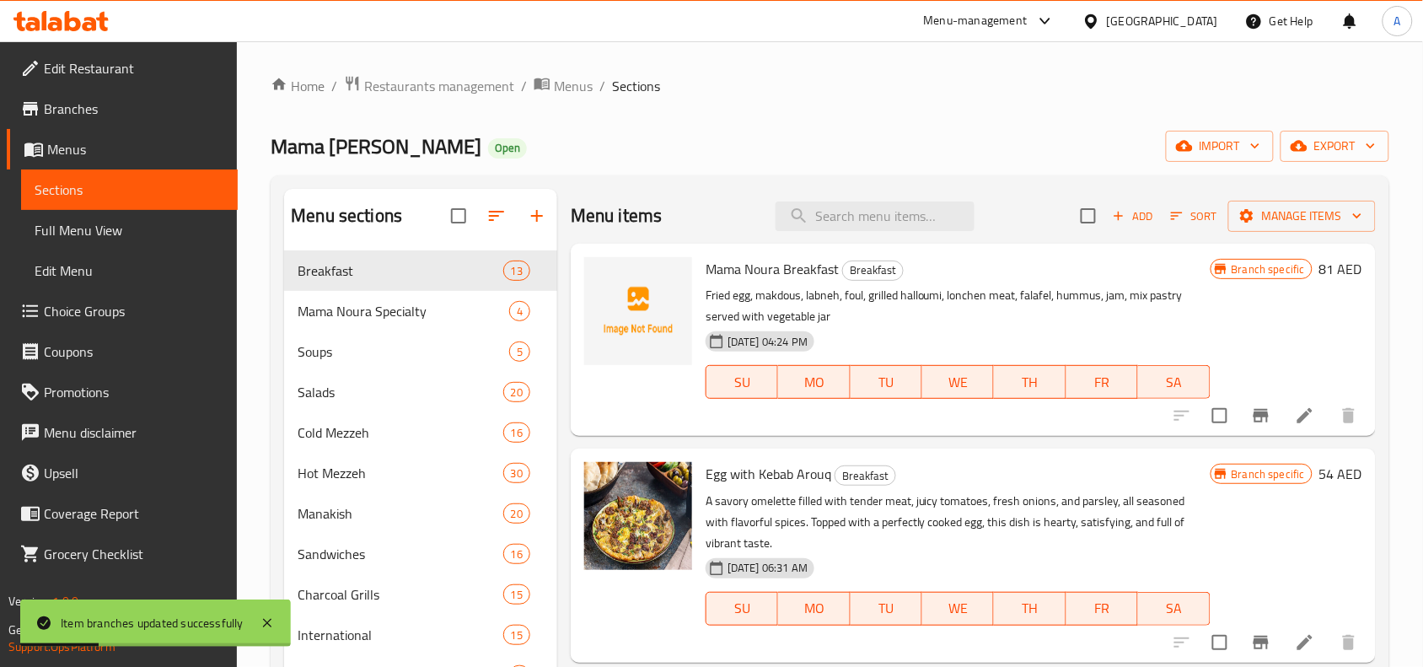
click at [941, 143] on div "Mama Noura Open import export" at bounding box center [830, 146] width 1119 height 31
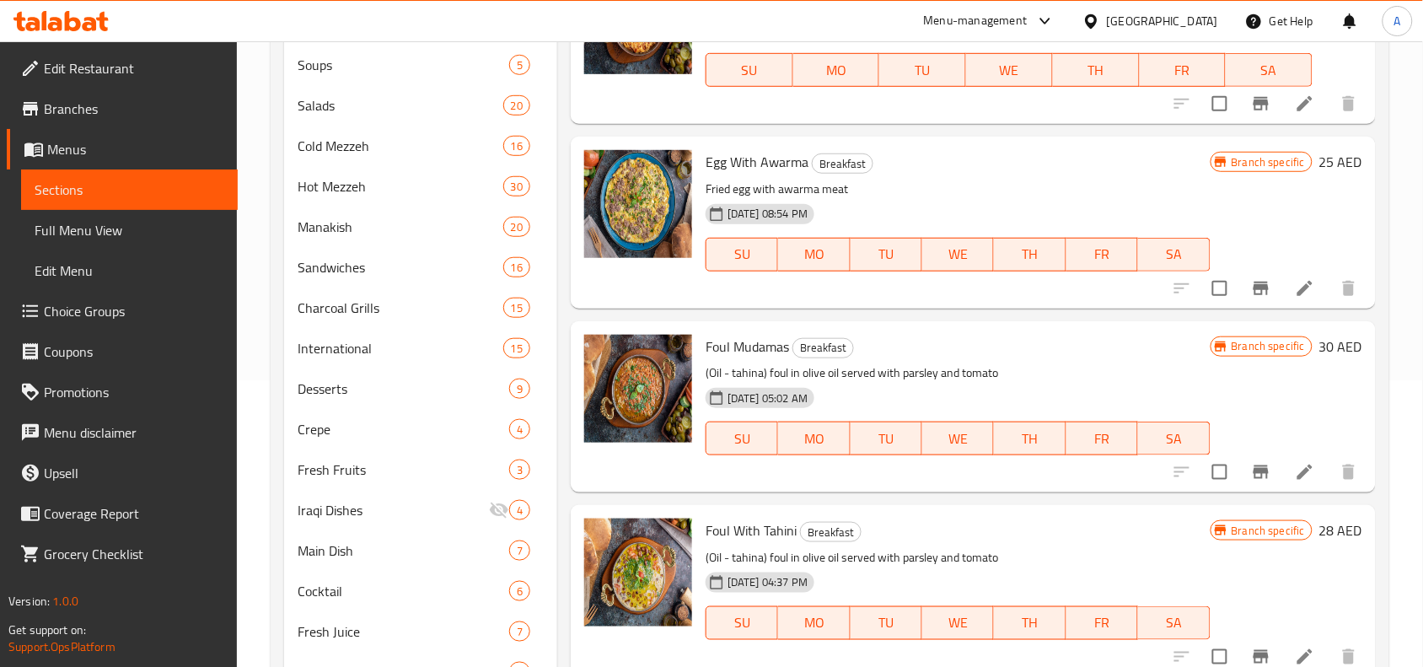
scroll to position [421, 0]
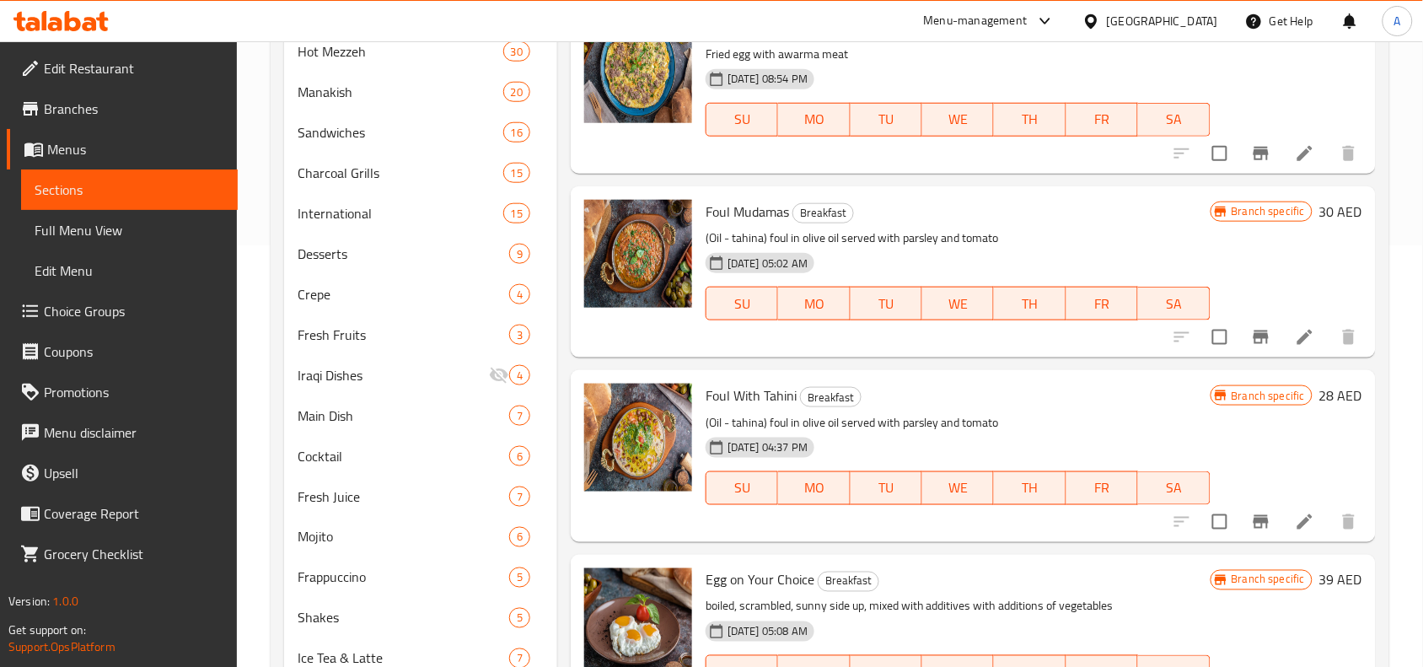
click at [1253, 334] on icon "Branch-specific-item" at bounding box center [1260, 336] width 15 height 13
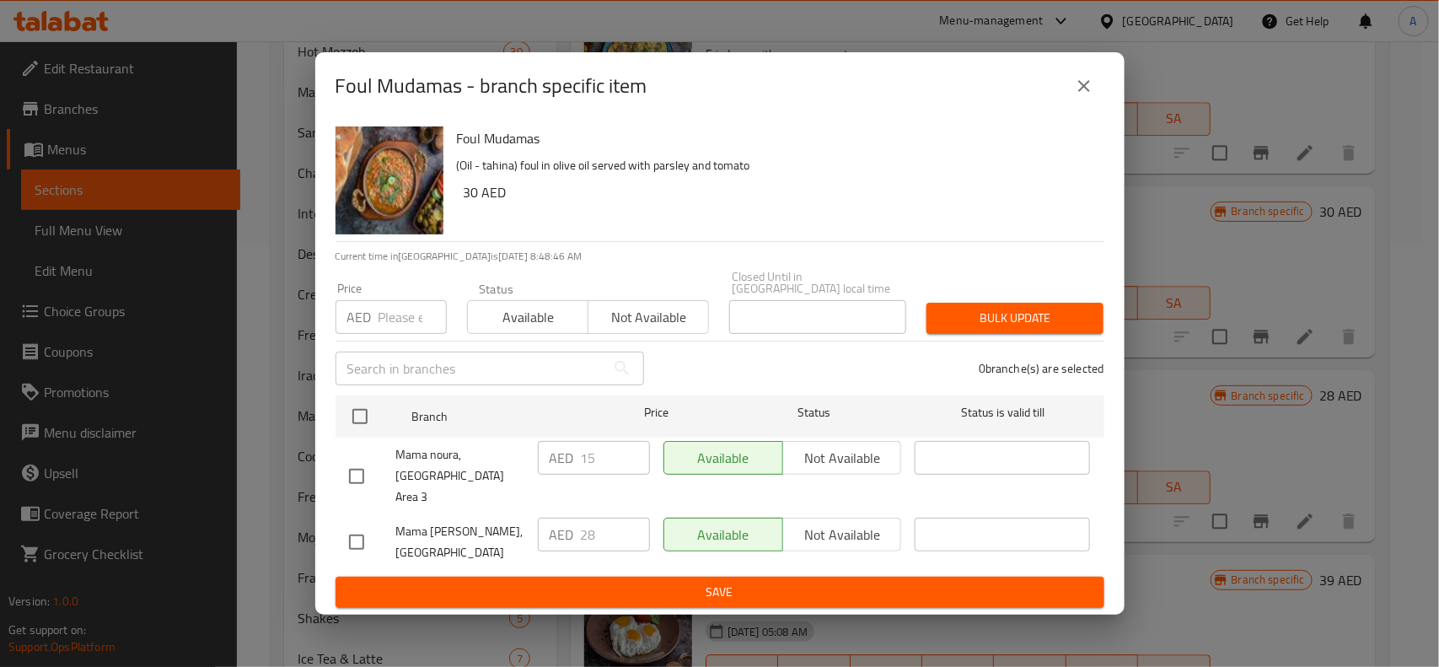
click at [1093, 90] on icon "close" at bounding box center [1084, 86] width 20 height 20
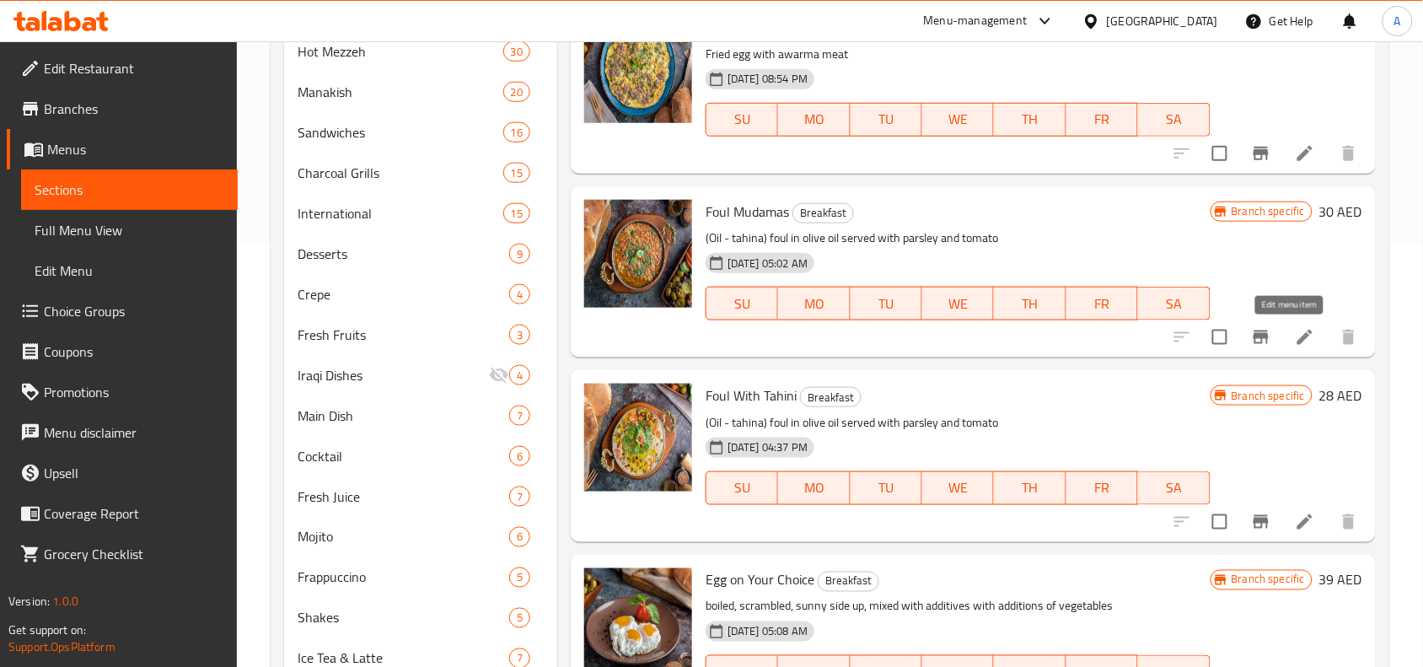
click at [1298, 327] on icon at bounding box center [1305, 337] width 20 height 20
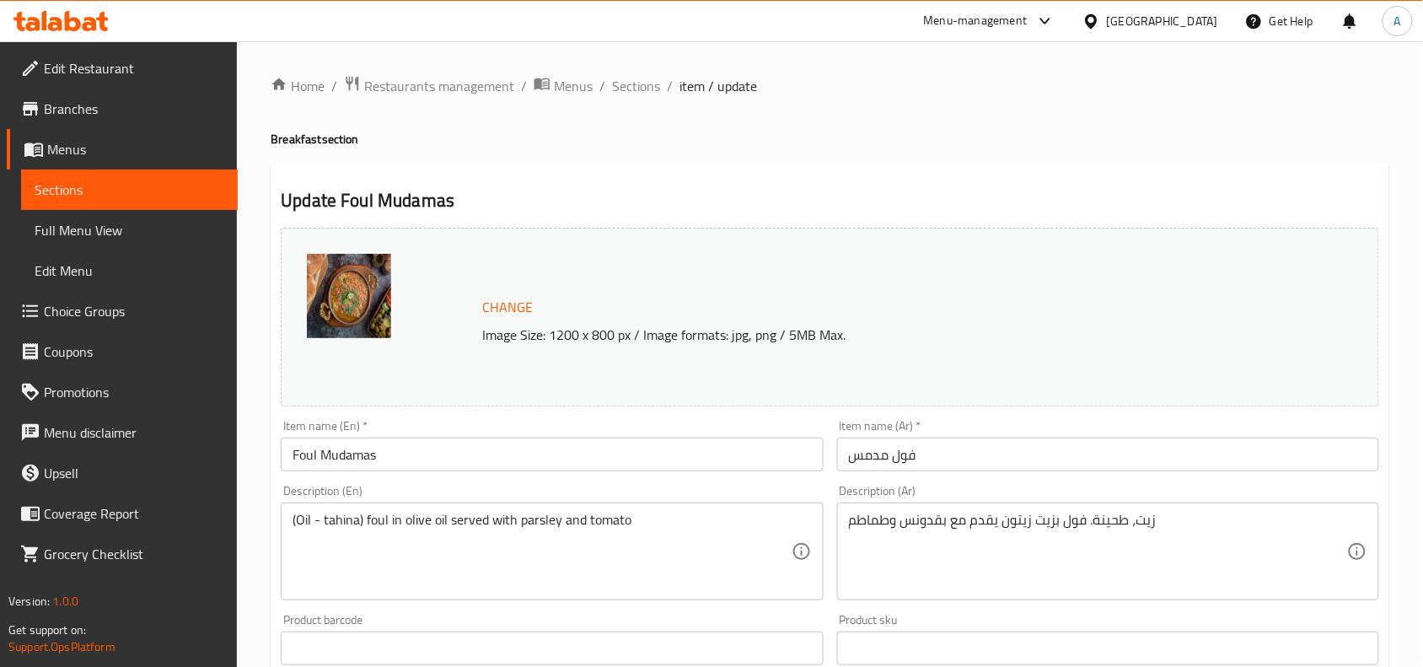
click at [611, 511] on div "(Oil - tahina) foul in olive oil served with parsley and tomato Description (En)" at bounding box center [552, 551] width 542 height 98
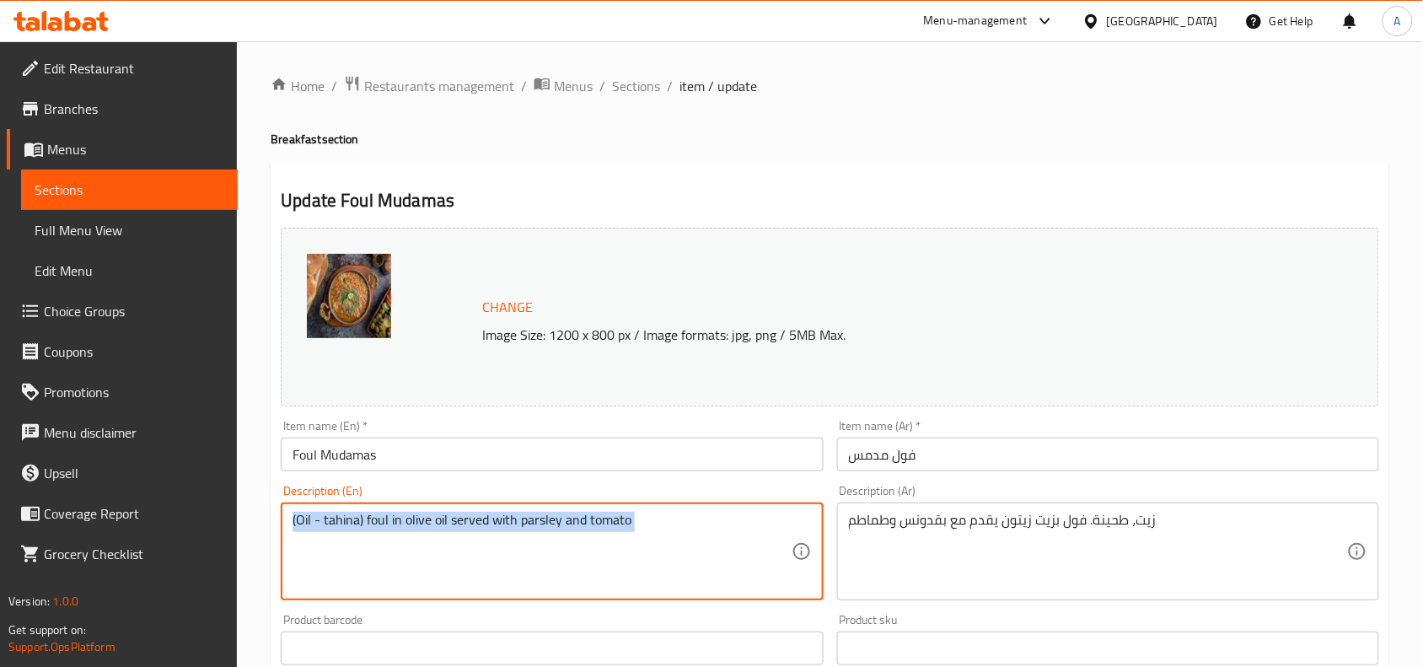
click at [611, 511] on div "(Oil - tahina) foul in olive oil served with parsley and tomato Description (En)" at bounding box center [552, 551] width 542 height 98
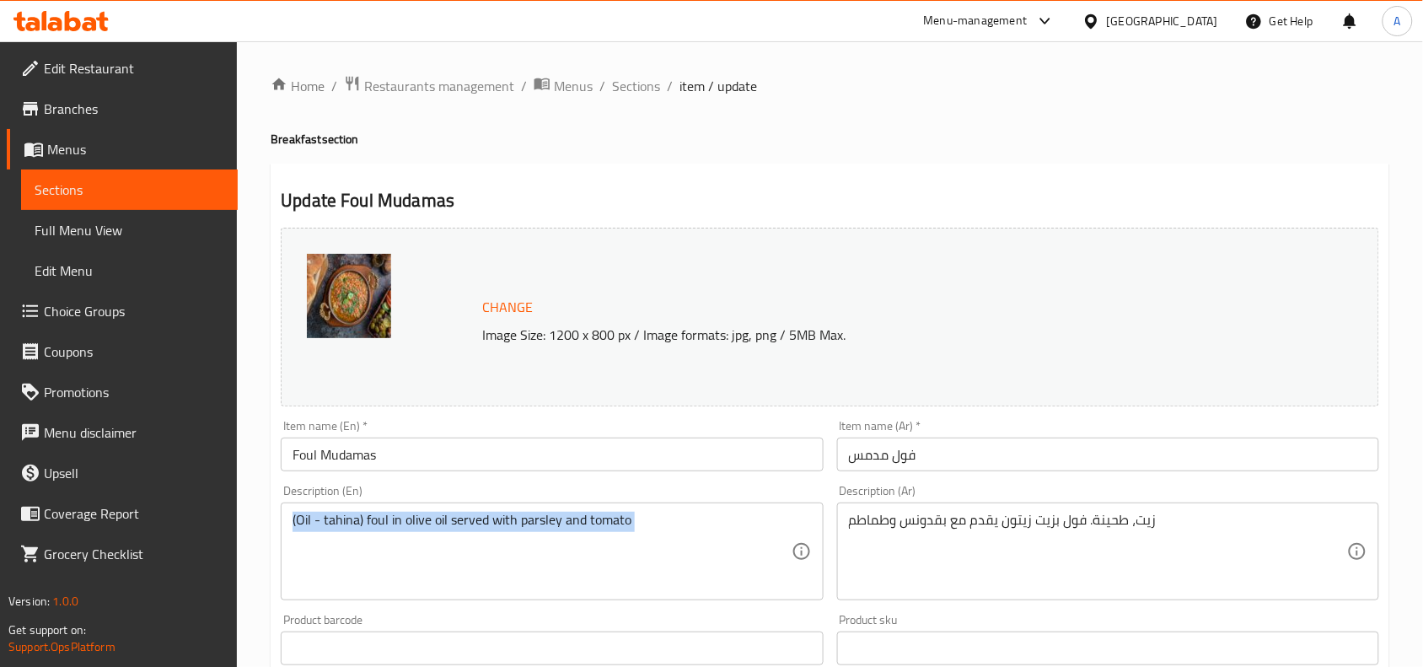
click at [611, 511] on div "(Oil - tahina) foul in olive oil served with parsley and tomato Description (En)" at bounding box center [552, 551] width 542 height 98
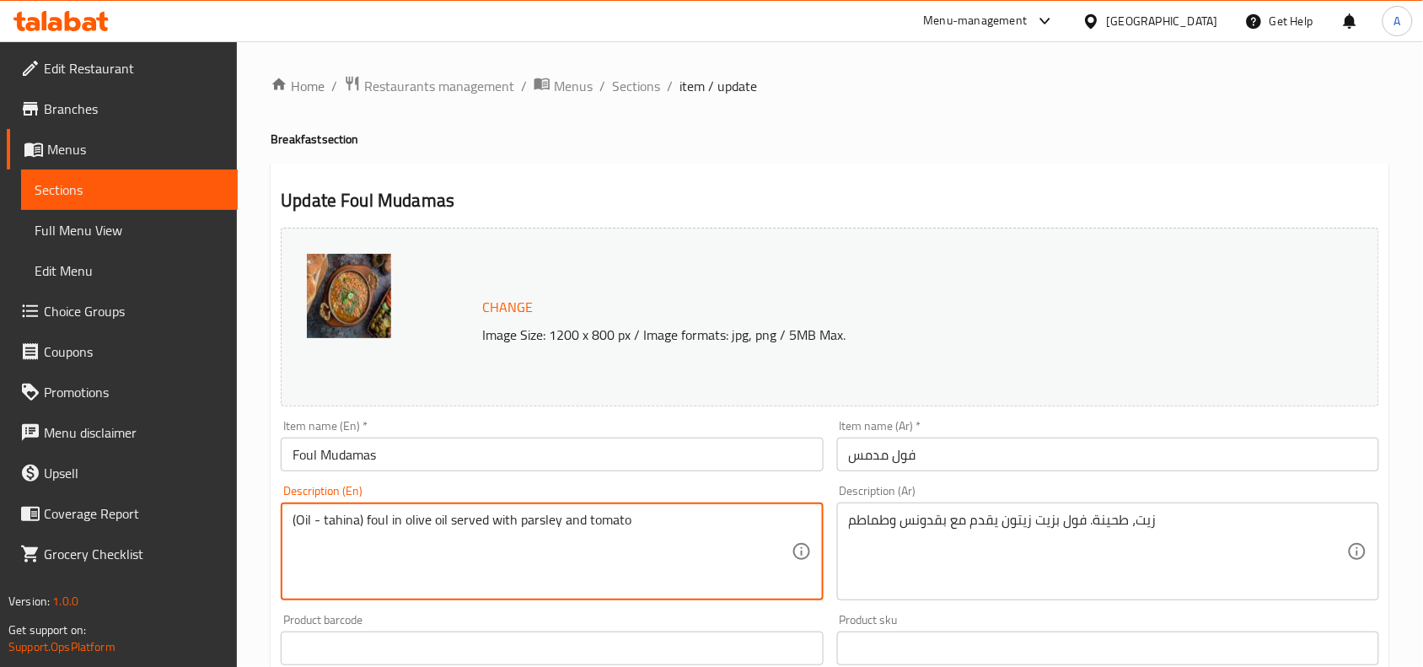
click at [608, 521] on textarea "(Oil - tahina) foul in olive oil served with parsley and tomato" at bounding box center [541, 552] width 498 height 80
paste textarea "iey and tomato"
type textarea "(Oil - tahina) foul in olive oil served with parsiey and tomato"
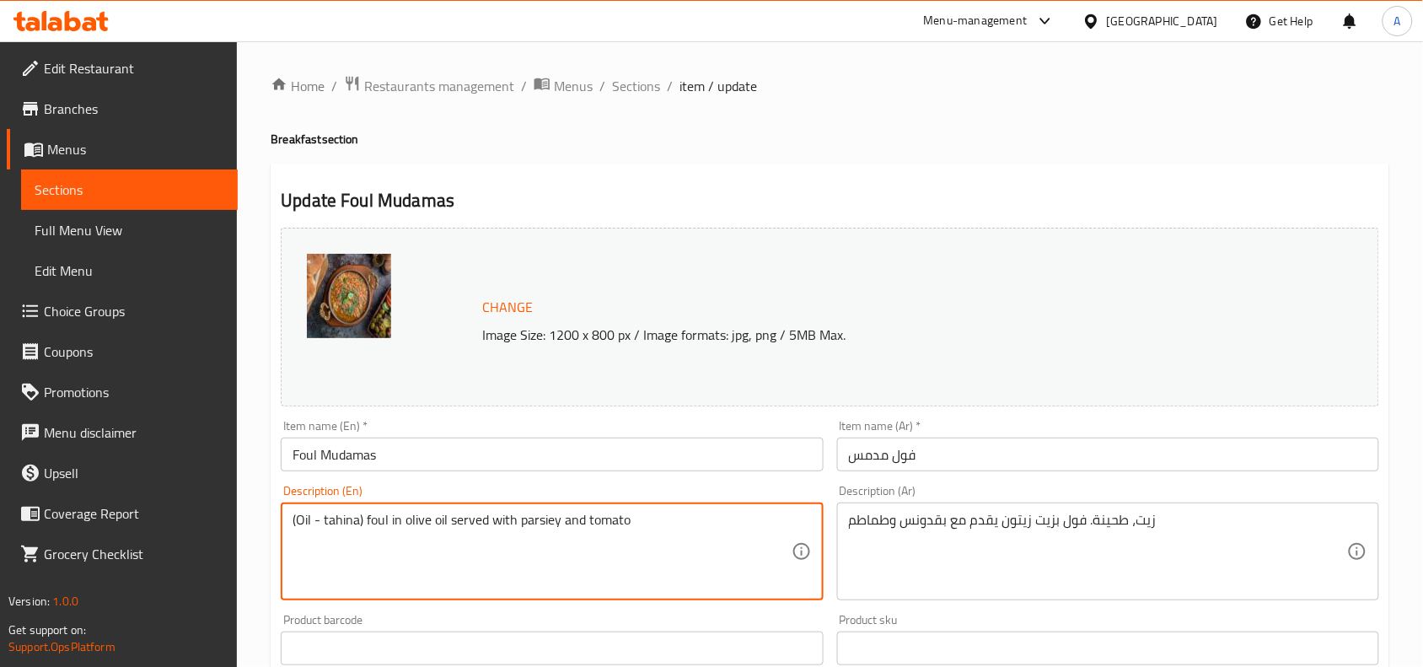
click at [692, 164] on div "Update Foul Mudamas Change Image Size: 1200 x 800 px / Image formats: jpg, png …" at bounding box center [830, 667] width 1119 height 1006
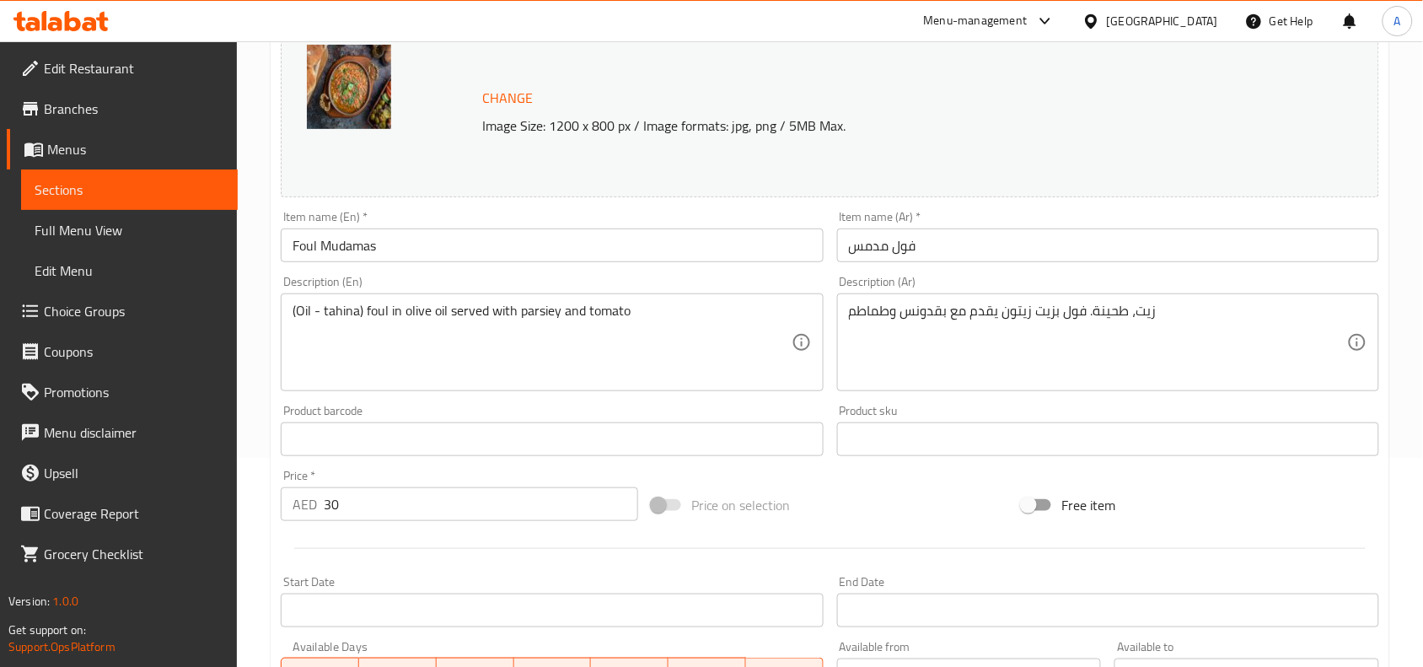
scroll to position [546, 0]
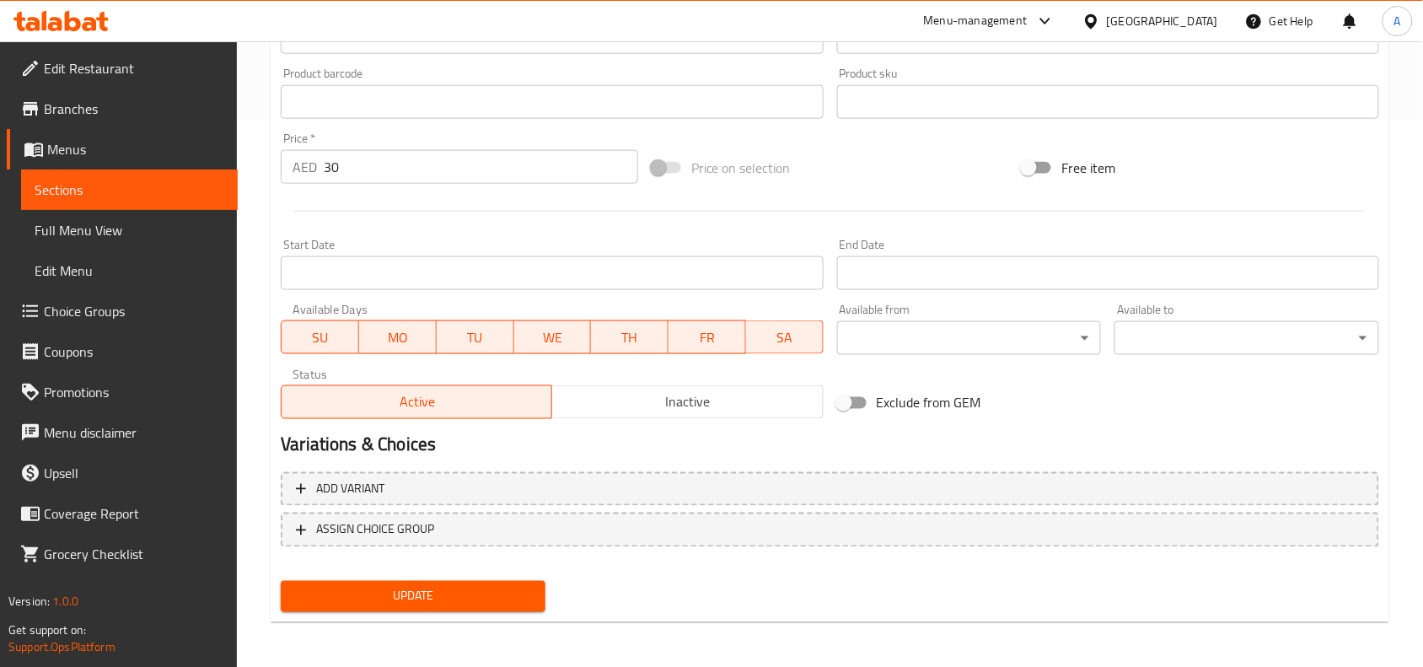
click at [469, 581] on button "Update" at bounding box center [413, 596] width 265 height 31
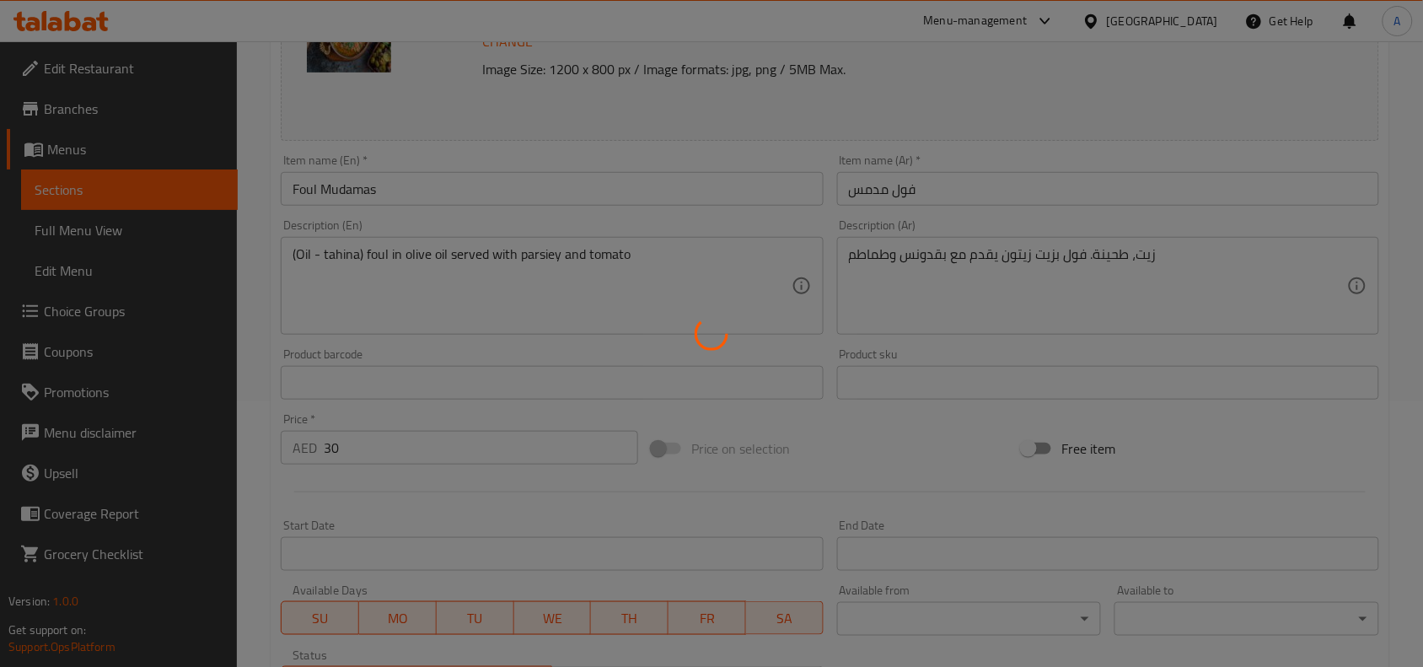
scroll to position [0, 0]
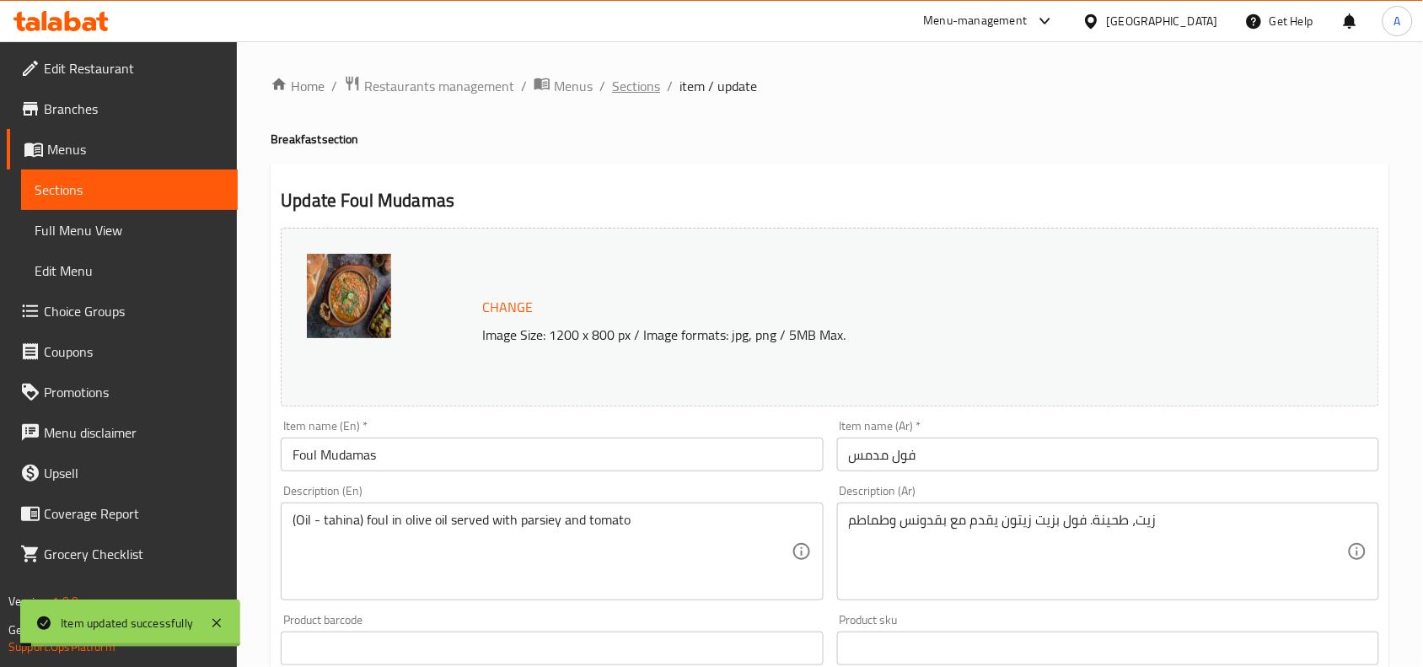
click at [615, 83] on span "Sections" at bounding box center [636, 86] width 48 height 20
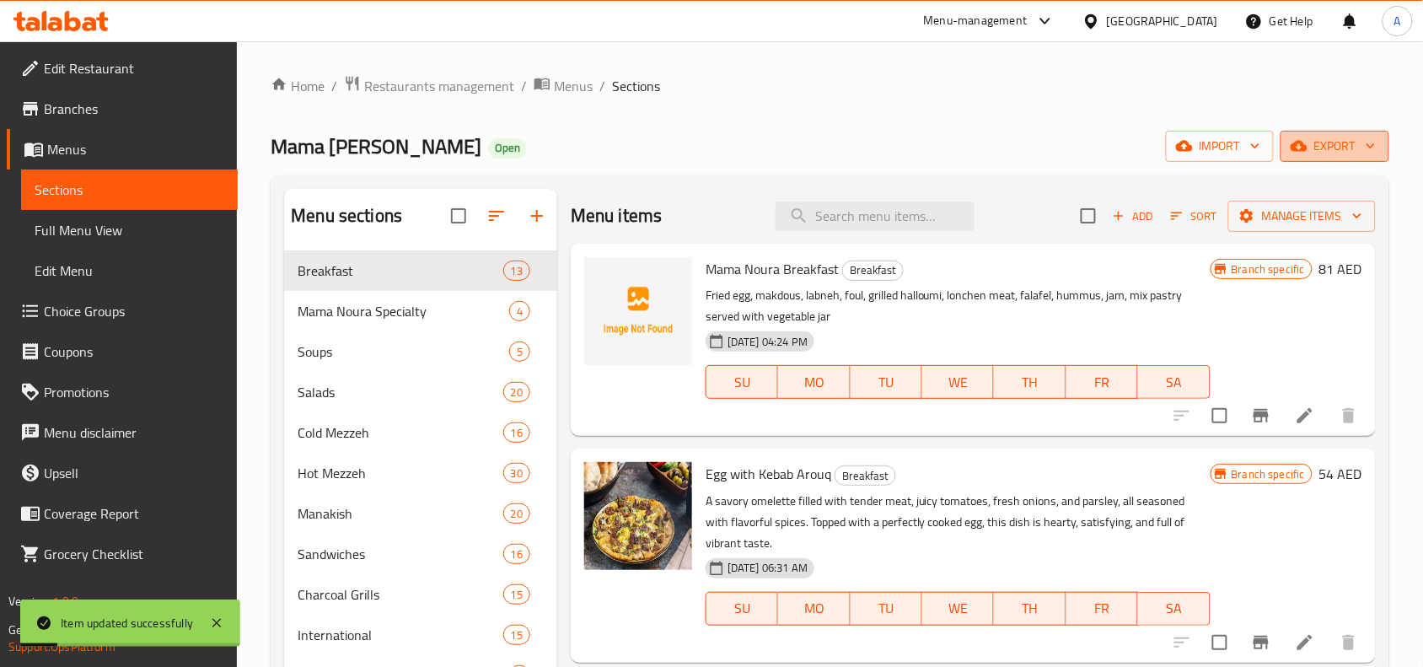
click at [1337, 140] on span "export" at bounding box center [1335, 146] width 82 height 21
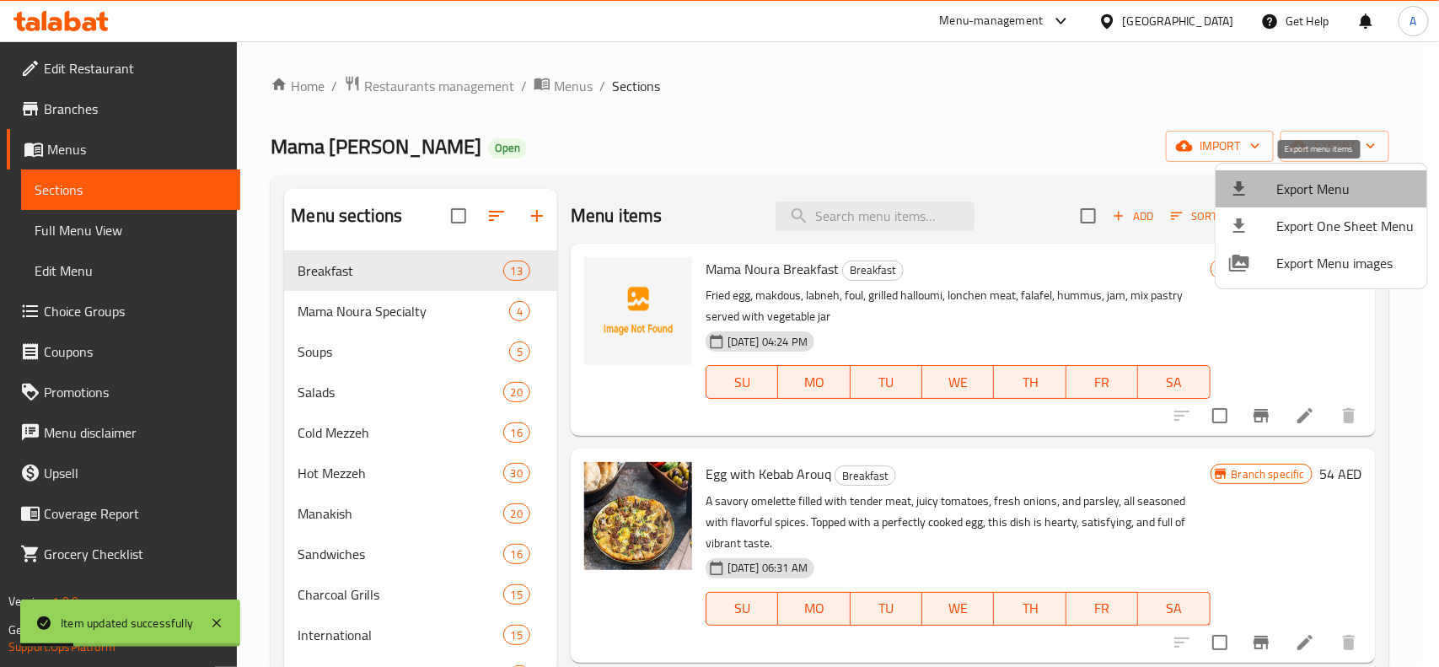
click at [1323, 182] on span "Export Menu" at bounding box center [1344, 189] width 137 height 20
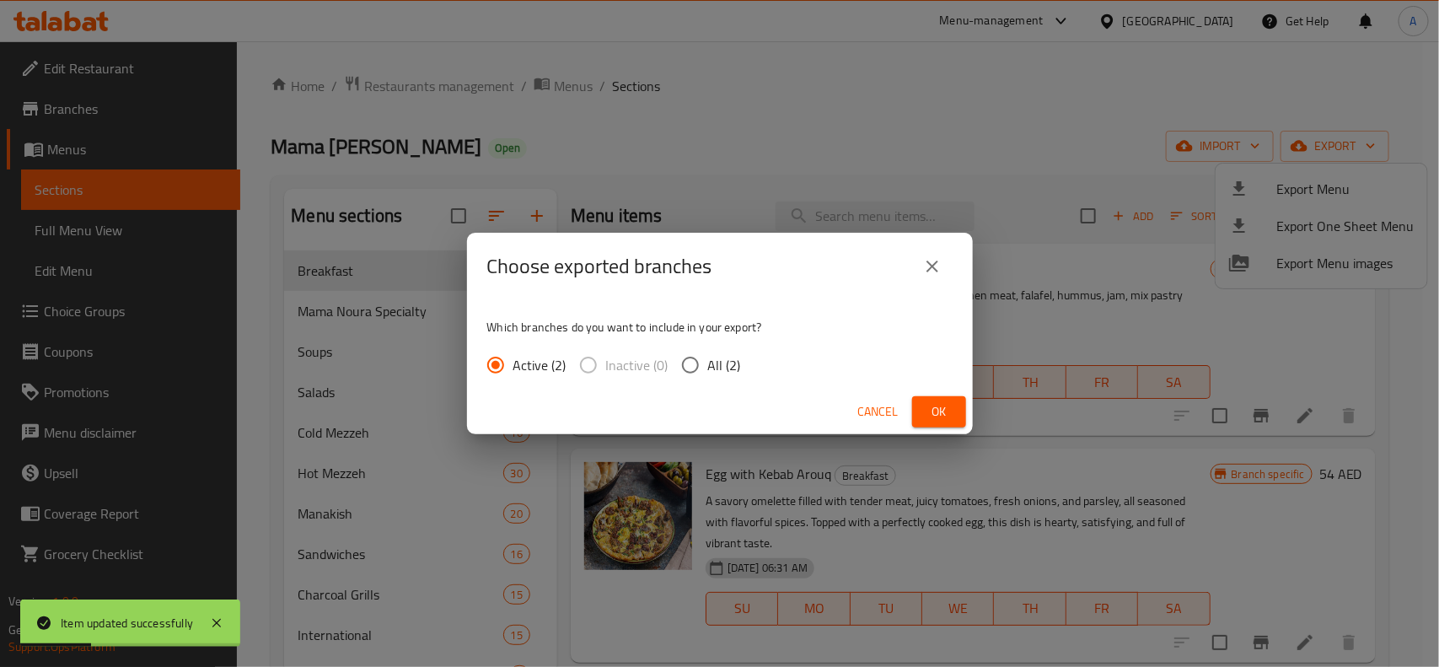
click at [711, 367] on span "All (2)" at bounding box center [724, 365] width 33 height 20
click at [708, 367] on input "All (2)" at bounding box center [690, 364] width 35 height 35
radio input "true"
click at [928, 406] on span "Ok" at bounding box center [939, 411] width 27 height 21
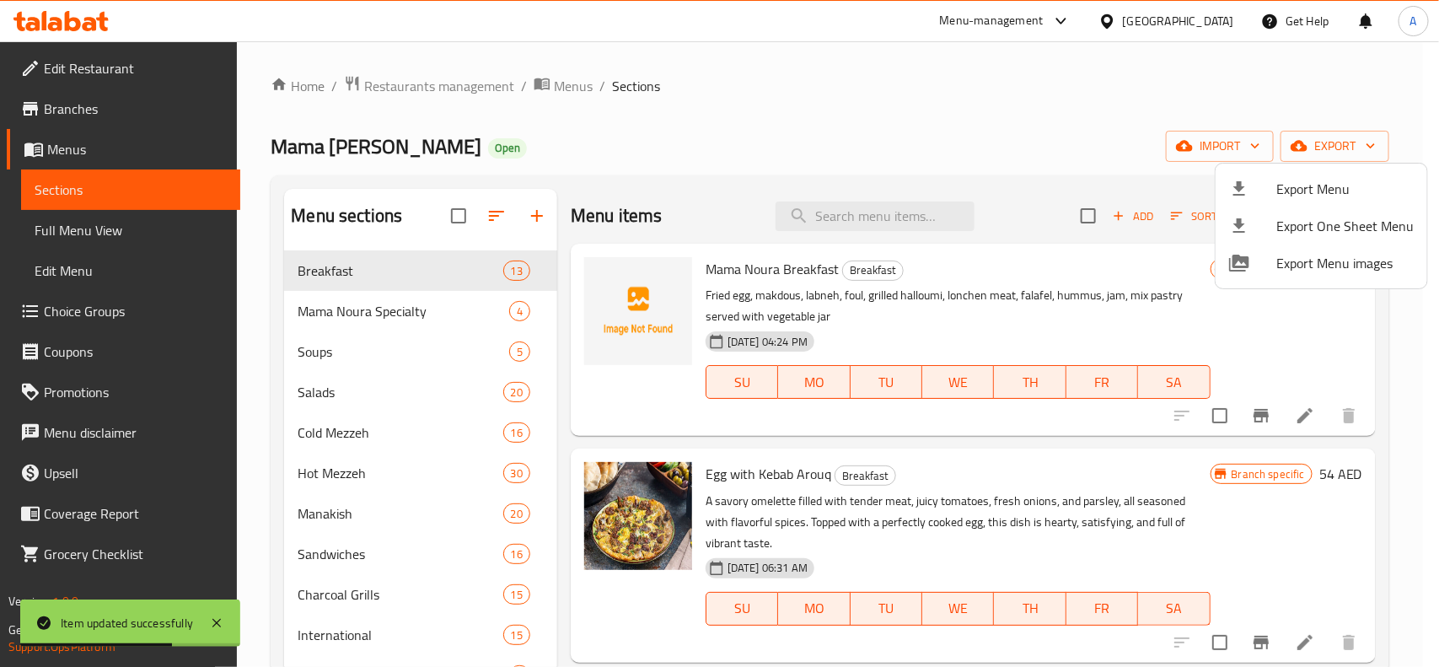
click at [729, 111] on div at bounding box center [719, 333] width 1439 height 667
